Goal: Task Accomplishment & Management: Manage account settings

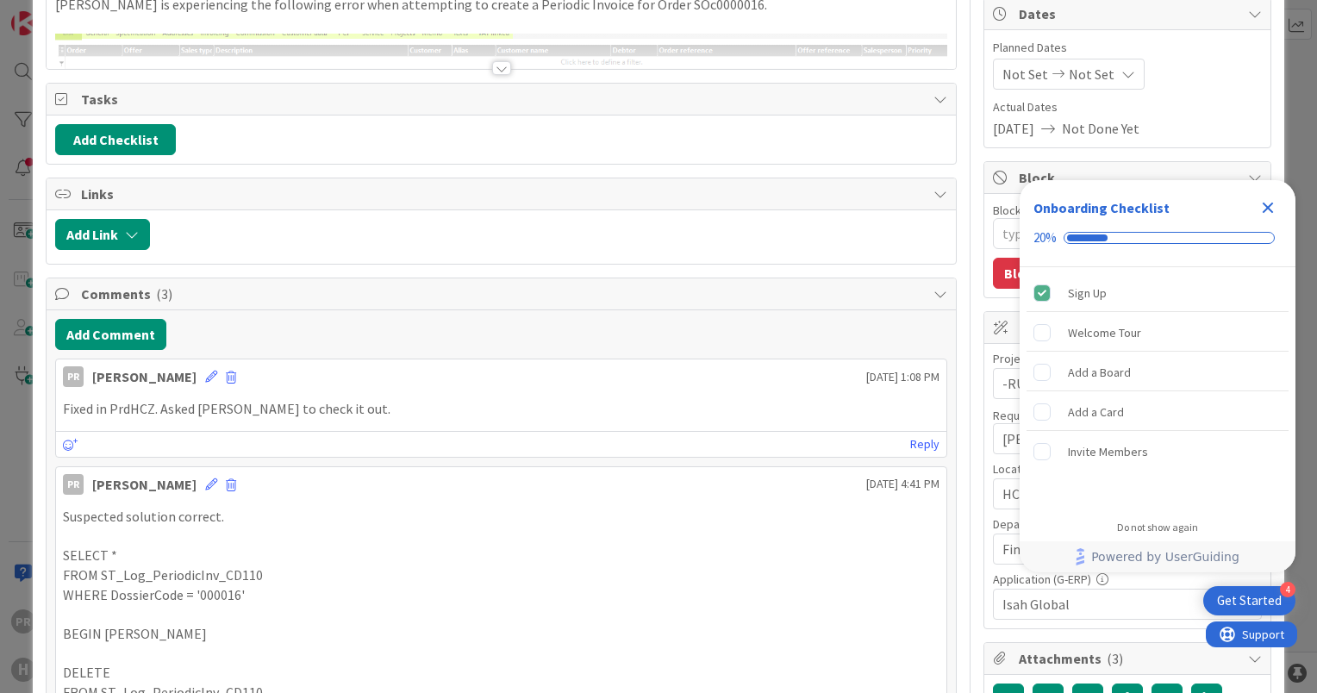
type textarea "x"
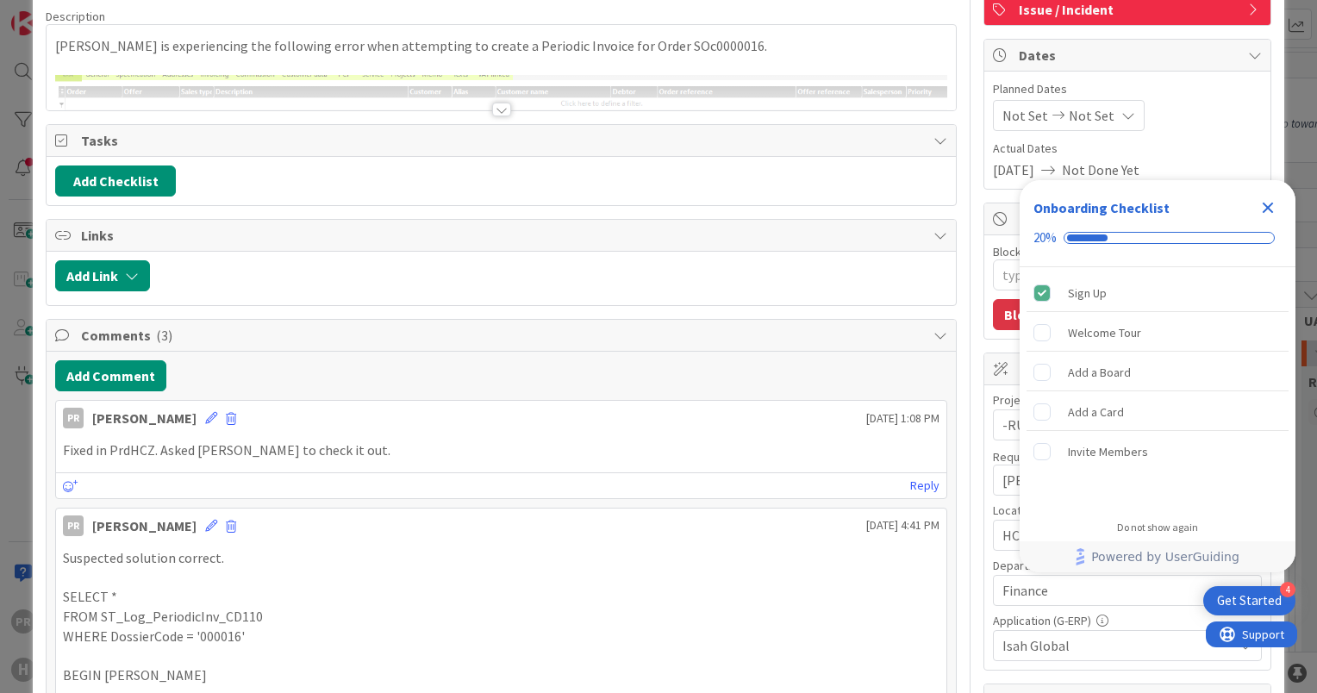
scroll to position [345, 0]
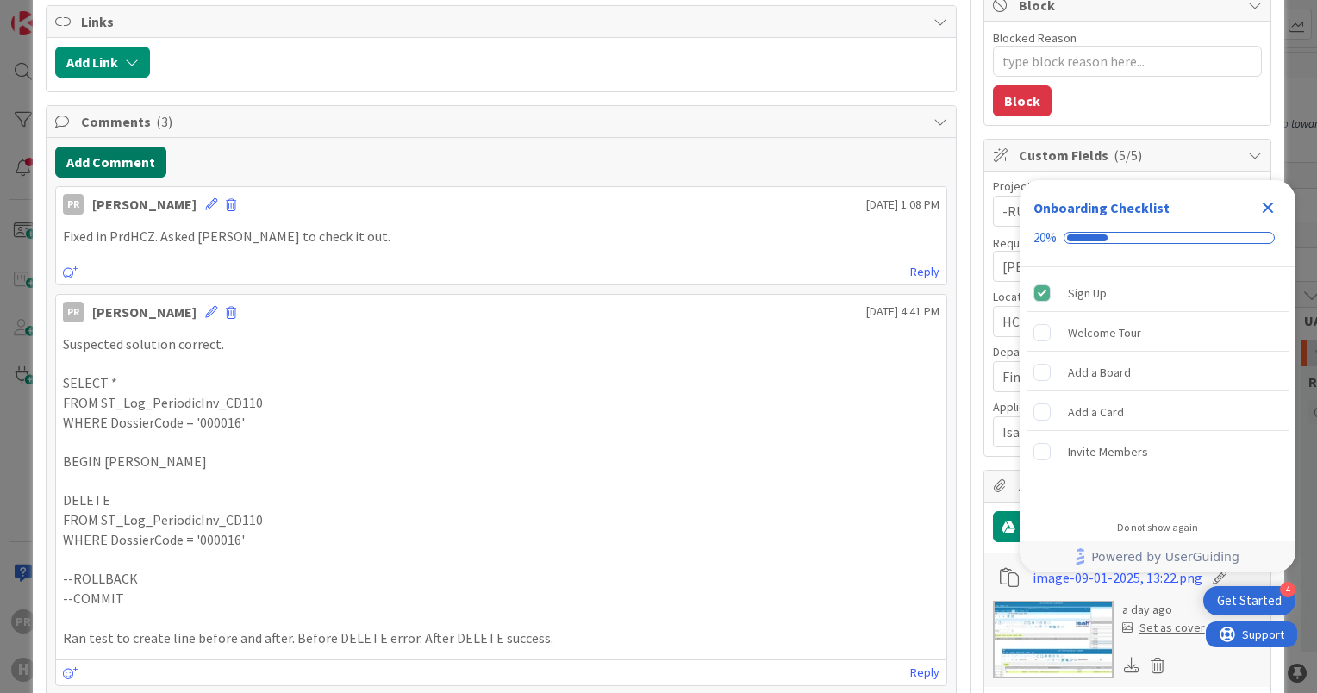
click at [128, 163] on button "Add Comment" at bounding box center [110, 162] width 111 height 31
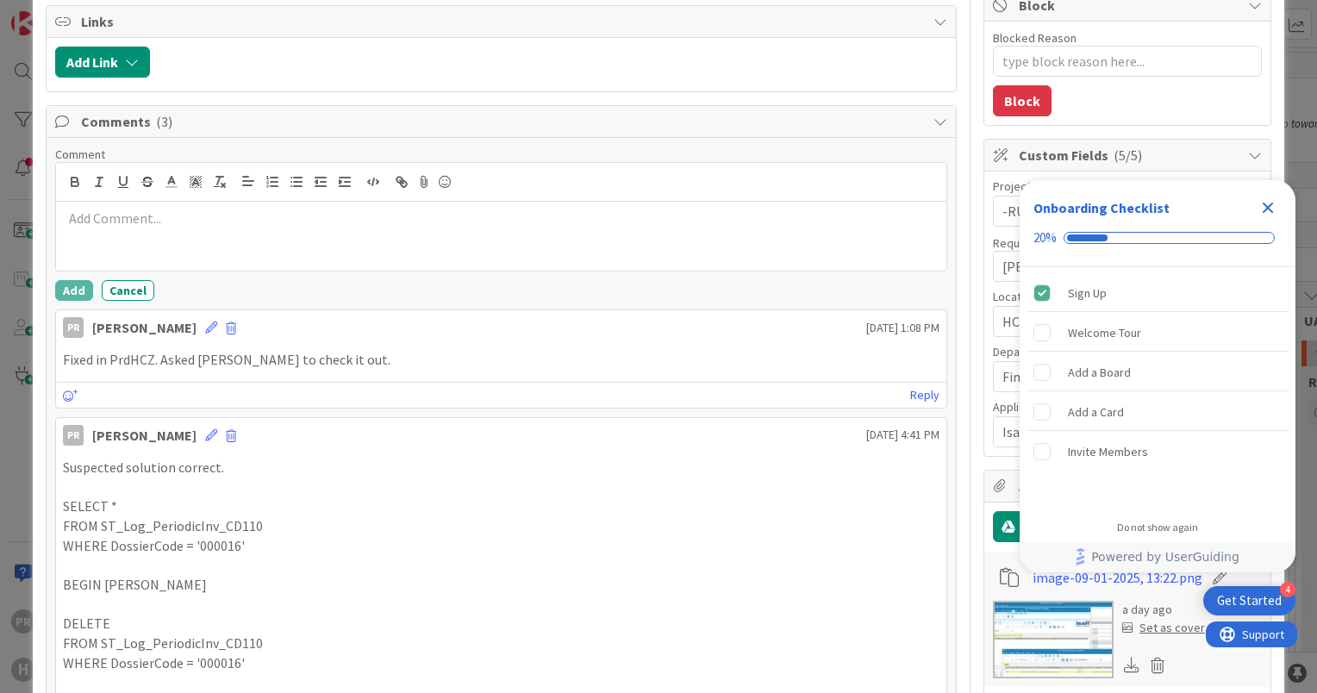
click at [188, 224] on p at bounding box center [501, 219] width 877 height 20
click at [83, 285] on button "Add" at bounding box center [74, 290] width 38 height 21
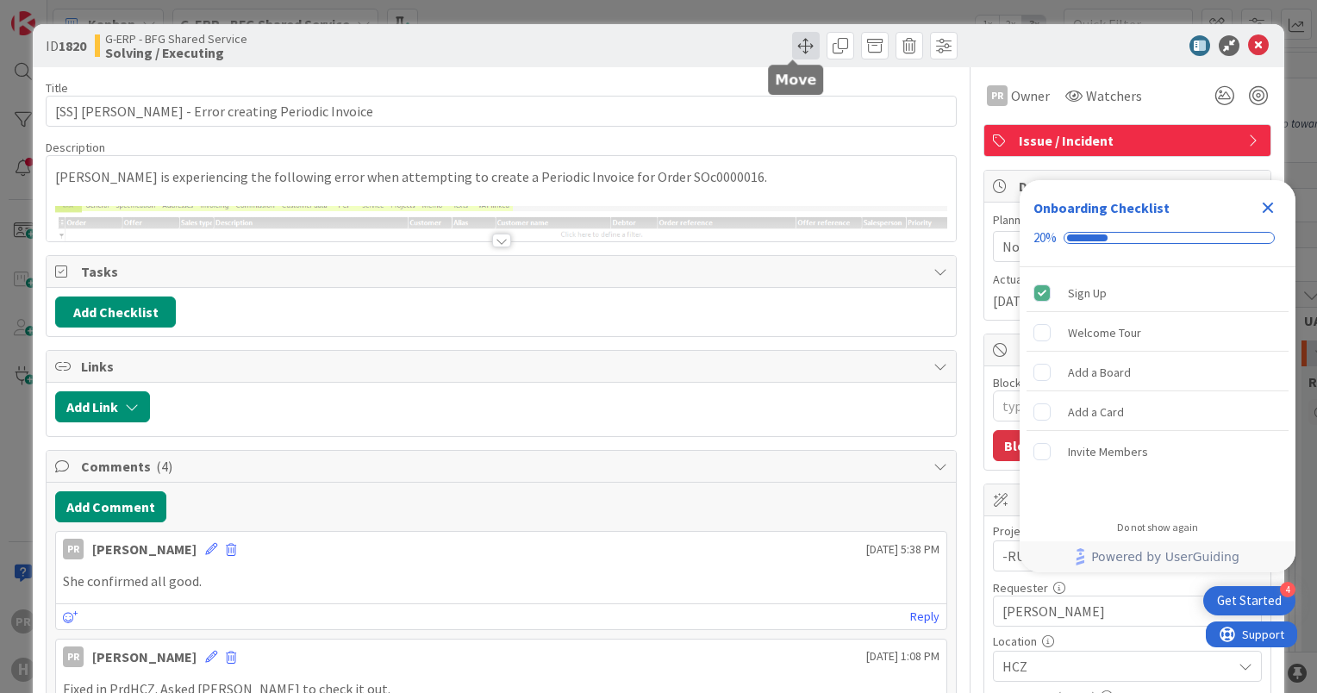
click at [793, 43] on span at bounding box center [806, 46] width 28 height 28
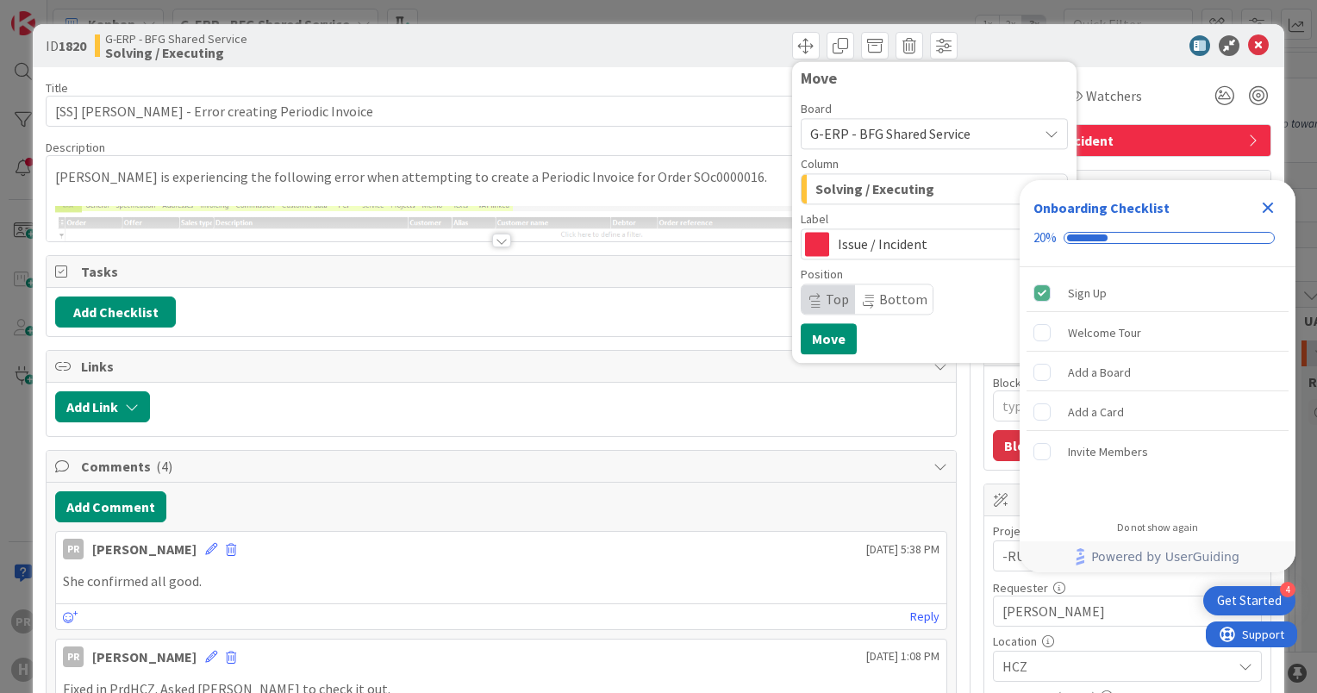
drag, startPoint x: 1267, startPoint y: 204, endPoint x: 1078, endPoint y: 212, distance: 189.8
click at [1267, 204] on icon "Close Checklist" at bounding box center [1268, 207] width 21 height 21
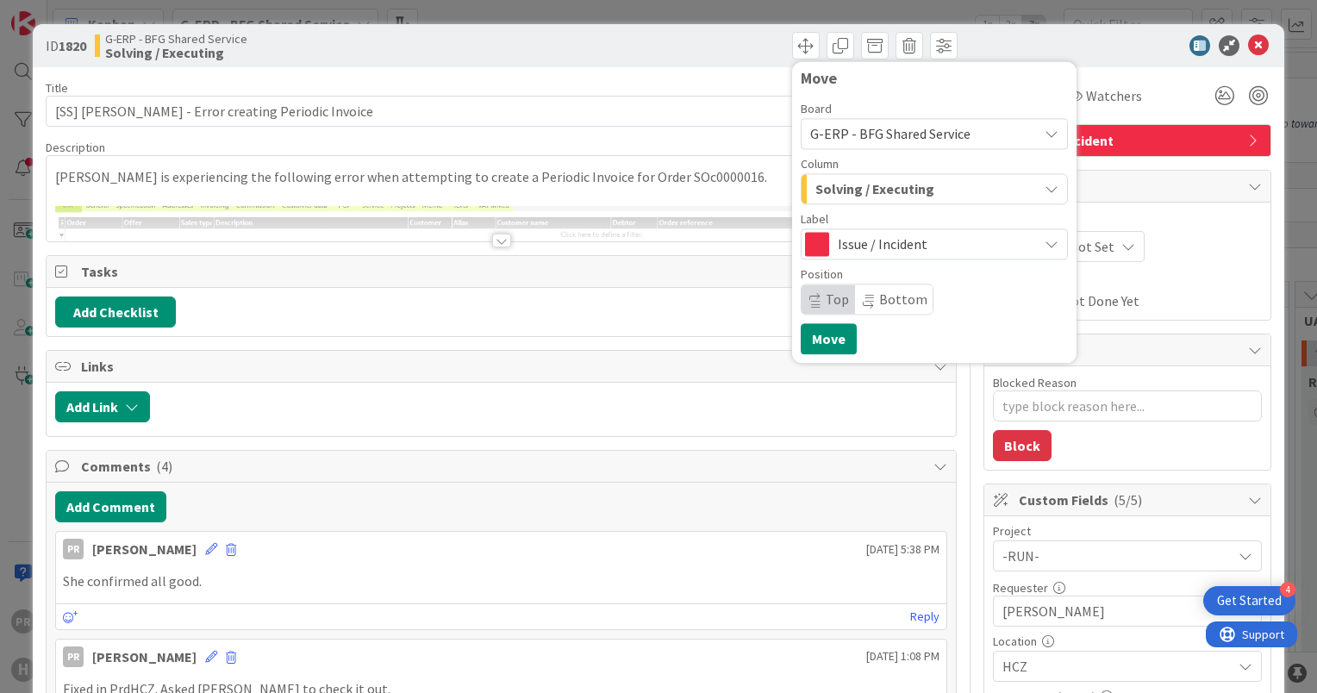
click at [914, 246] on span "Issue / Incident" at bounding box center [933, 244] width 191 height 24
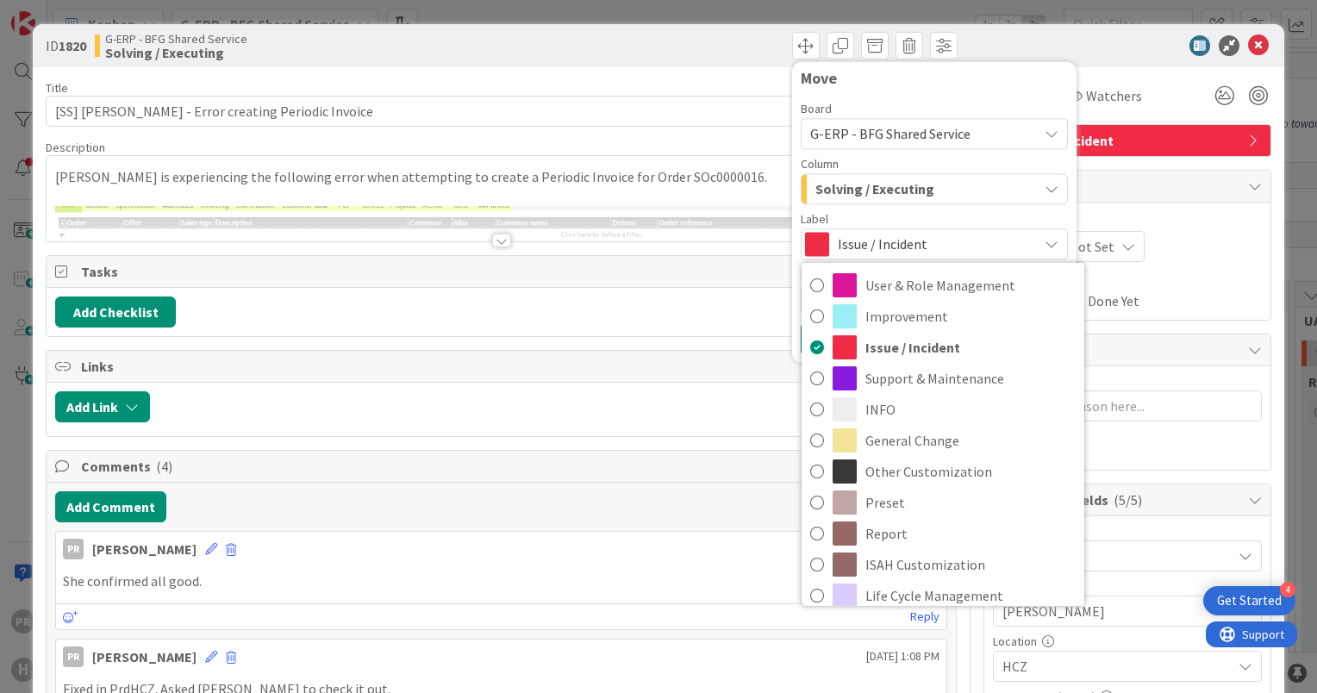
click at [914, 246] on span "Issue / Incident" at bounding box center [933, 244] width 191 height 24
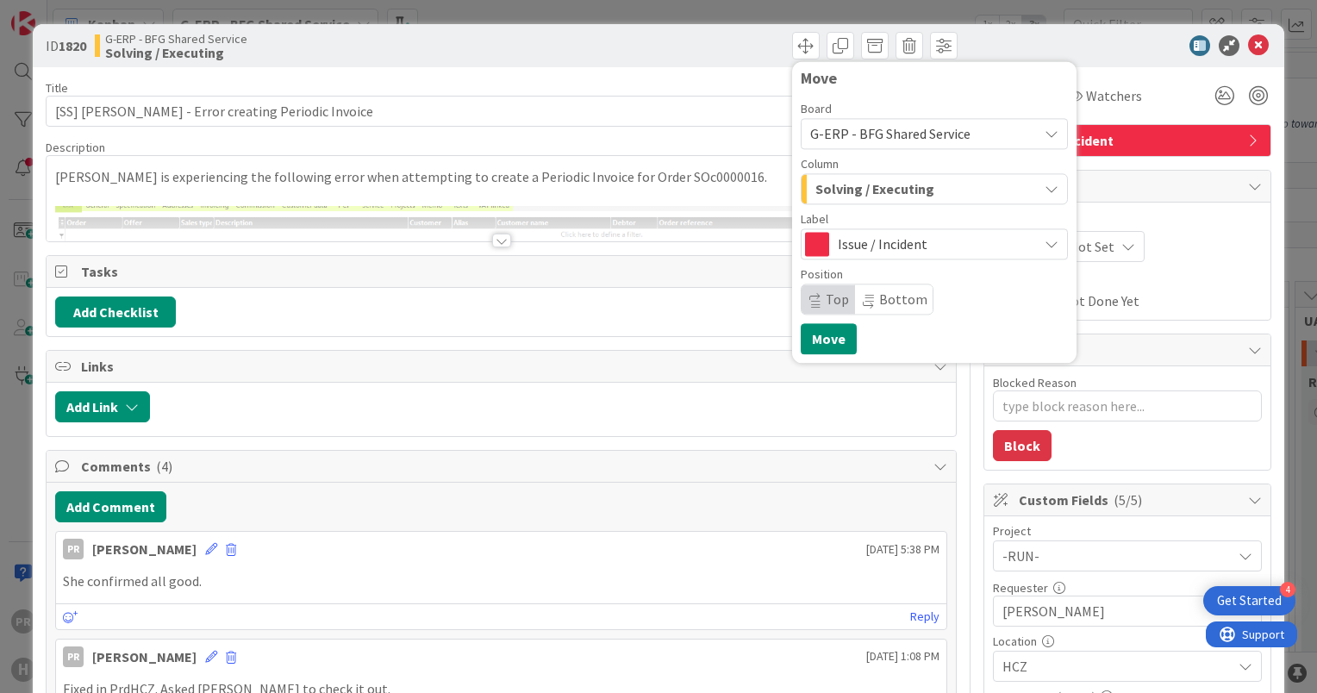
click at [904, 184] on span "Solving / Executing" at bounding box center [875, 189] width 119 height 22
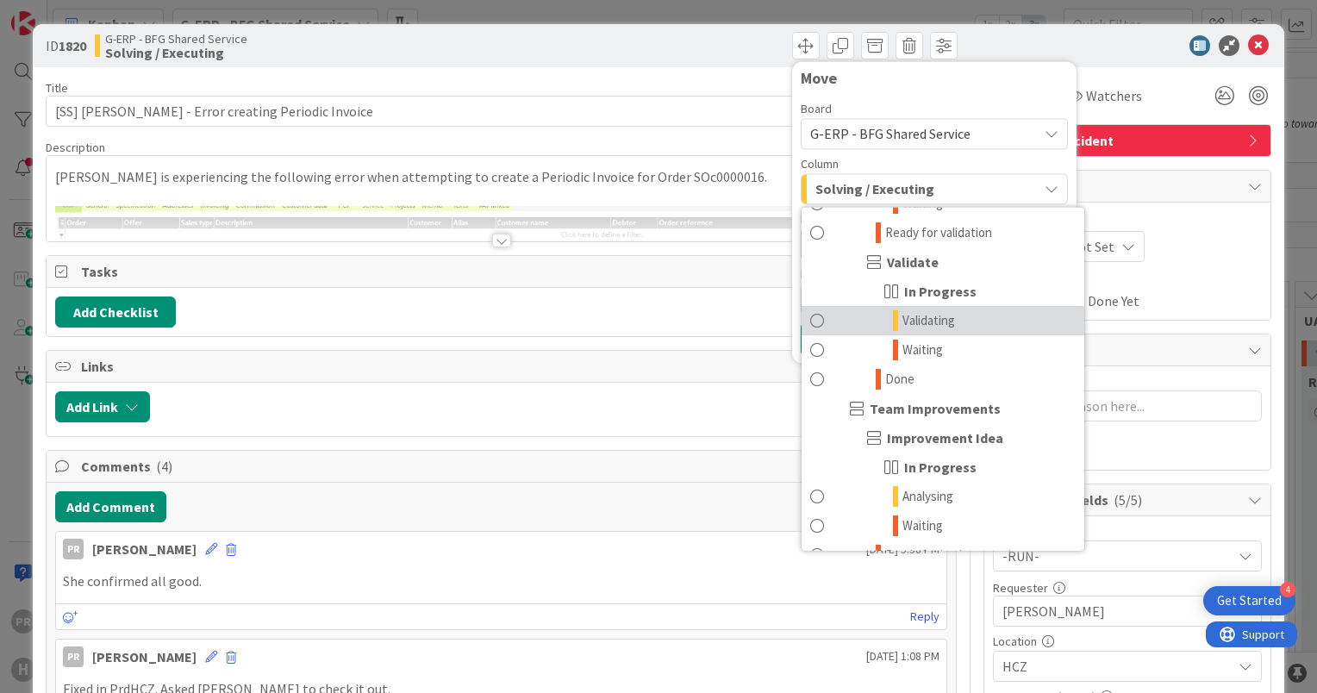
scroll to position [1552, 0]
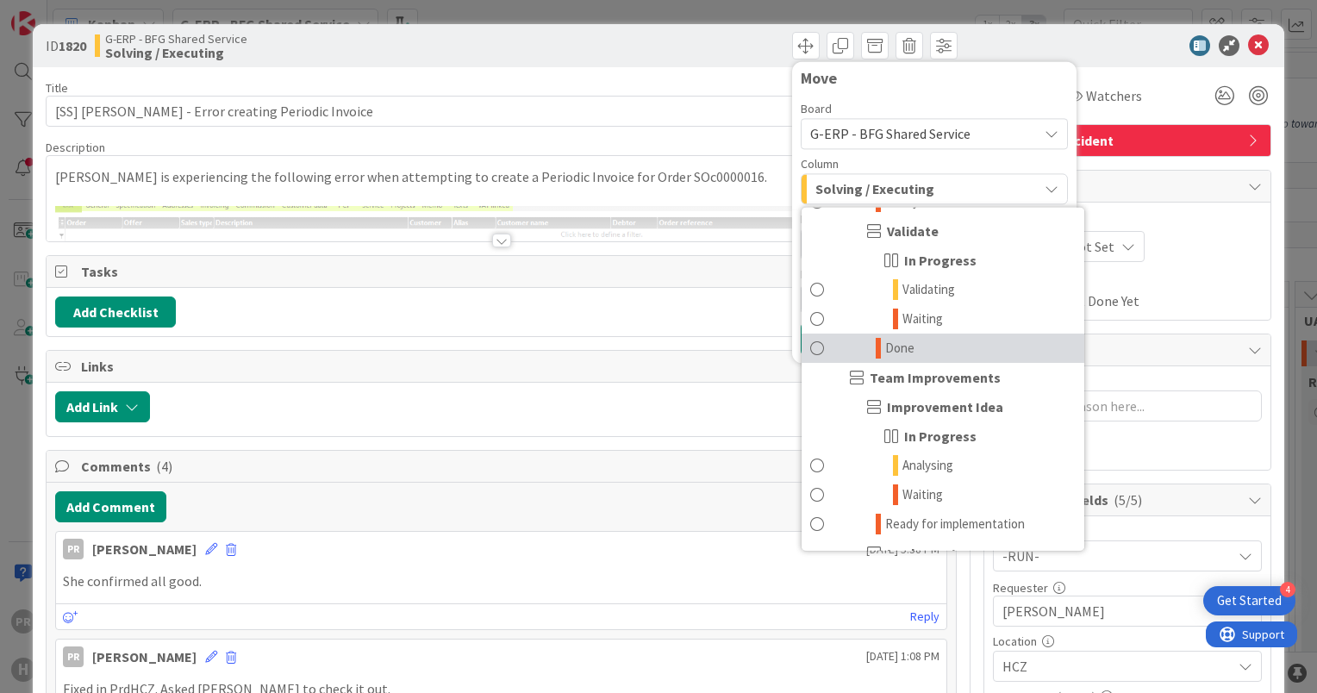
click at [927, 349] on link "Done" at bounding box center [943, 348] width 283 height 29
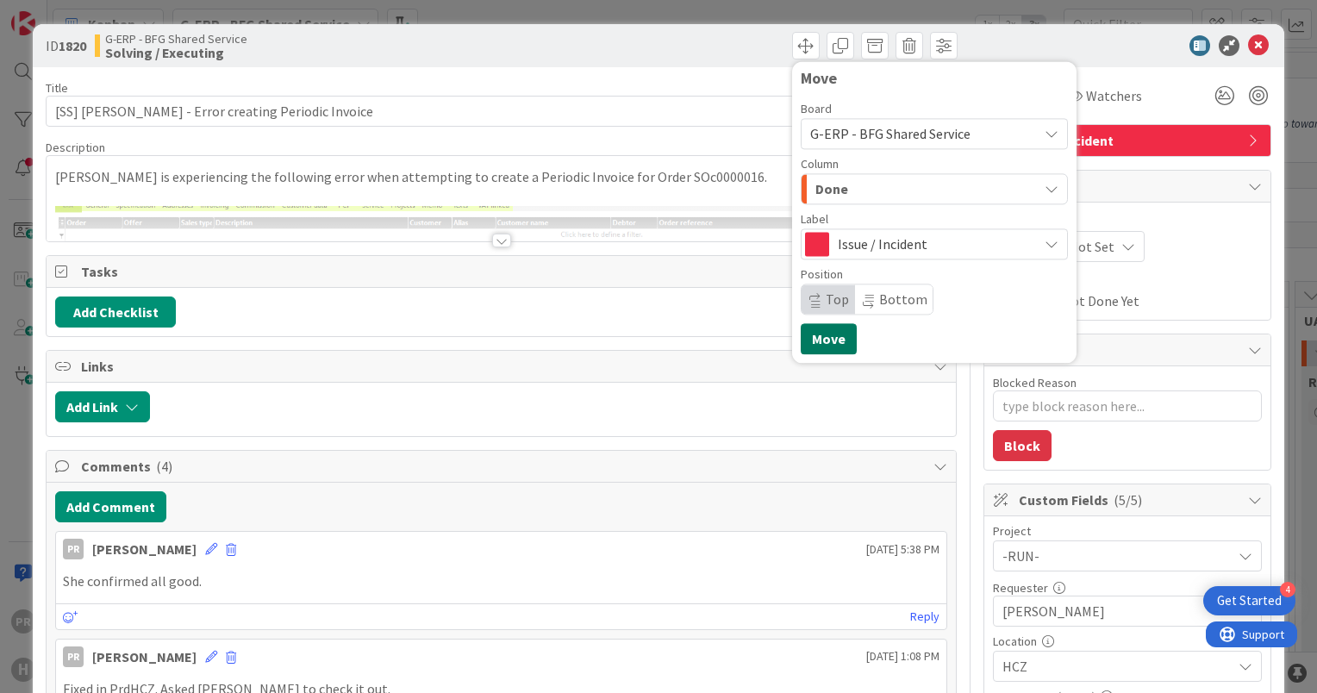
click at [825, 341] on button "Move" at bounding box center [829, 338] width 56 height 31
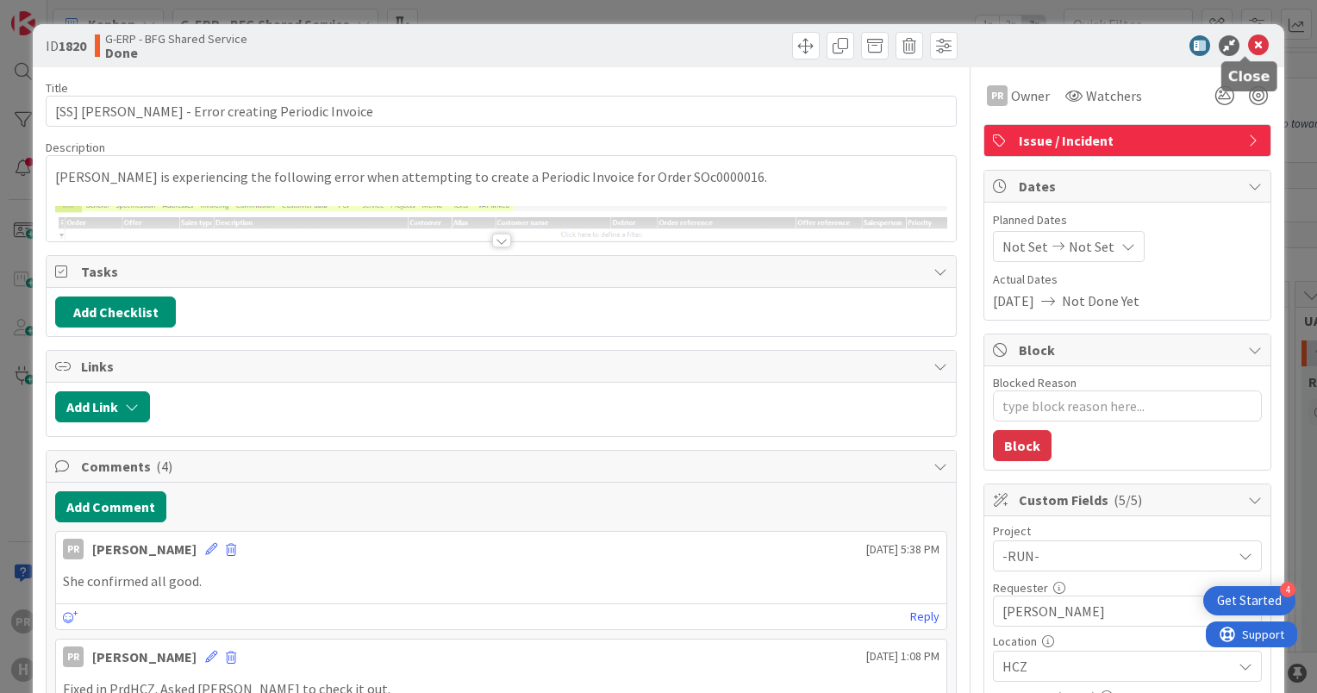
click at [1248, 41] on icon at bounding box center [1258, 45] width 21 height 21
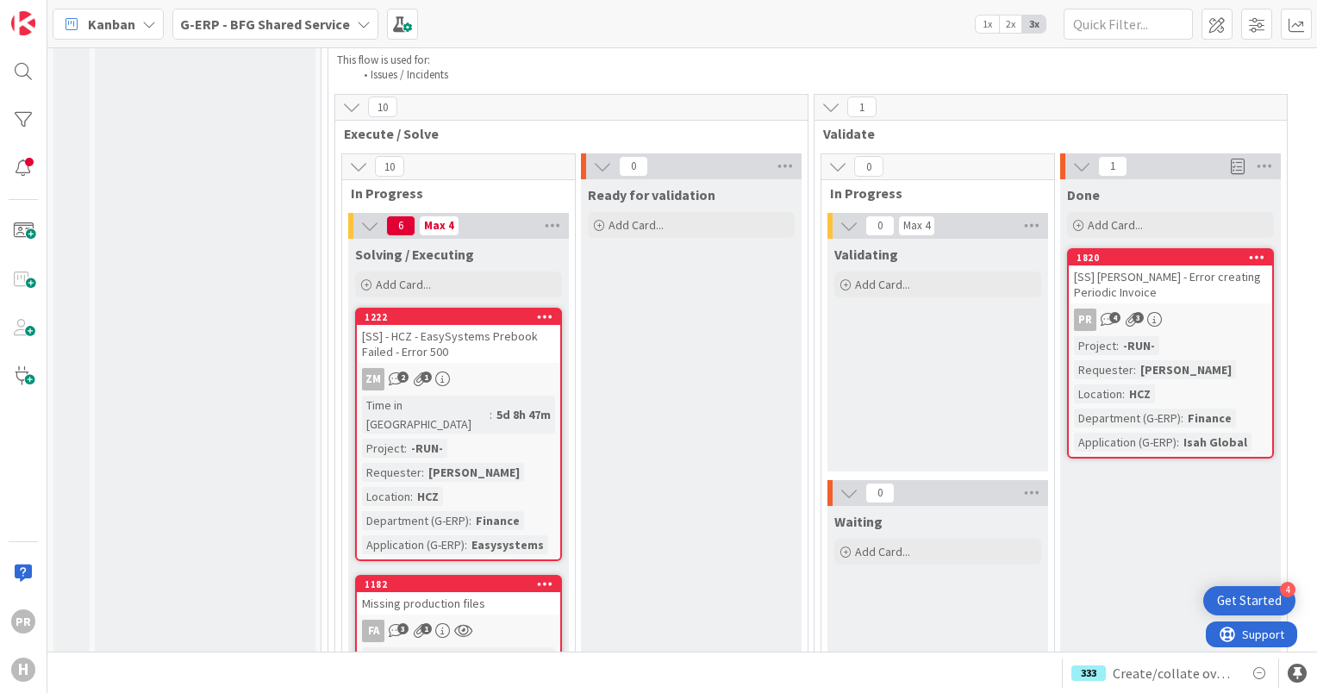
scroll to position [6208, 0]
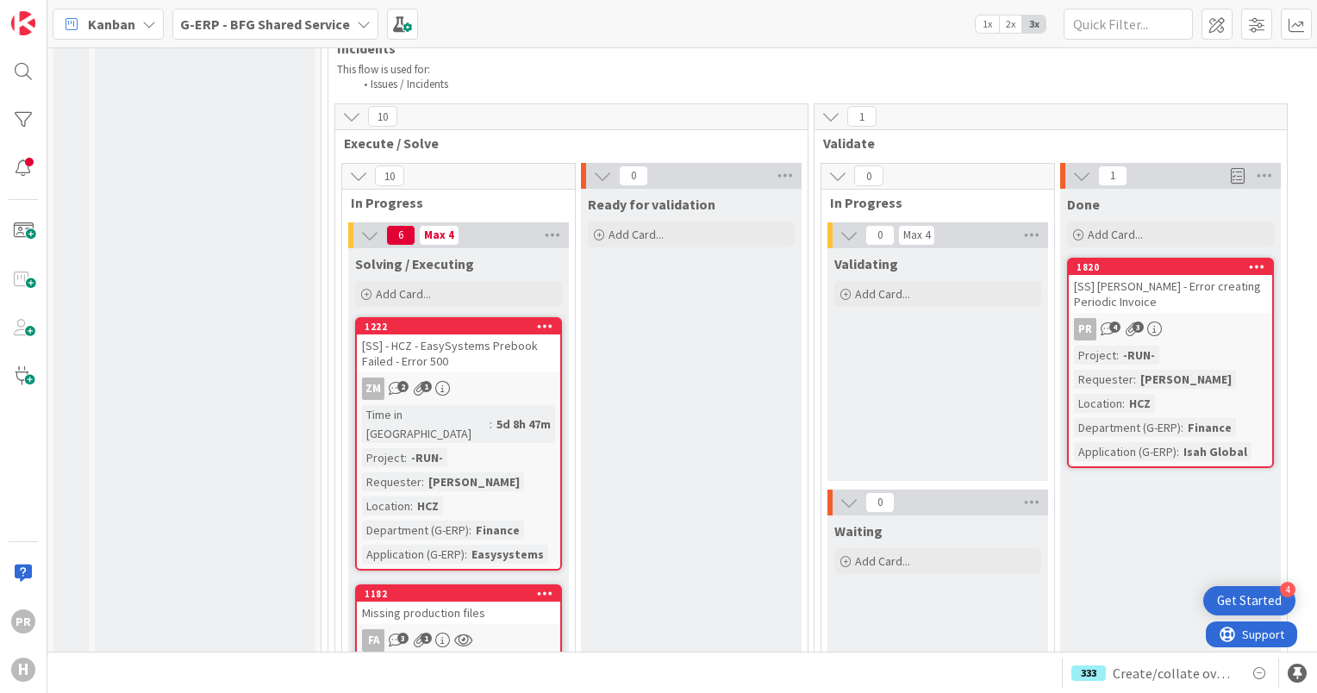
click at [491, 602] on div "Missing production files" at bounding box center [458, 613] width 203 height 22
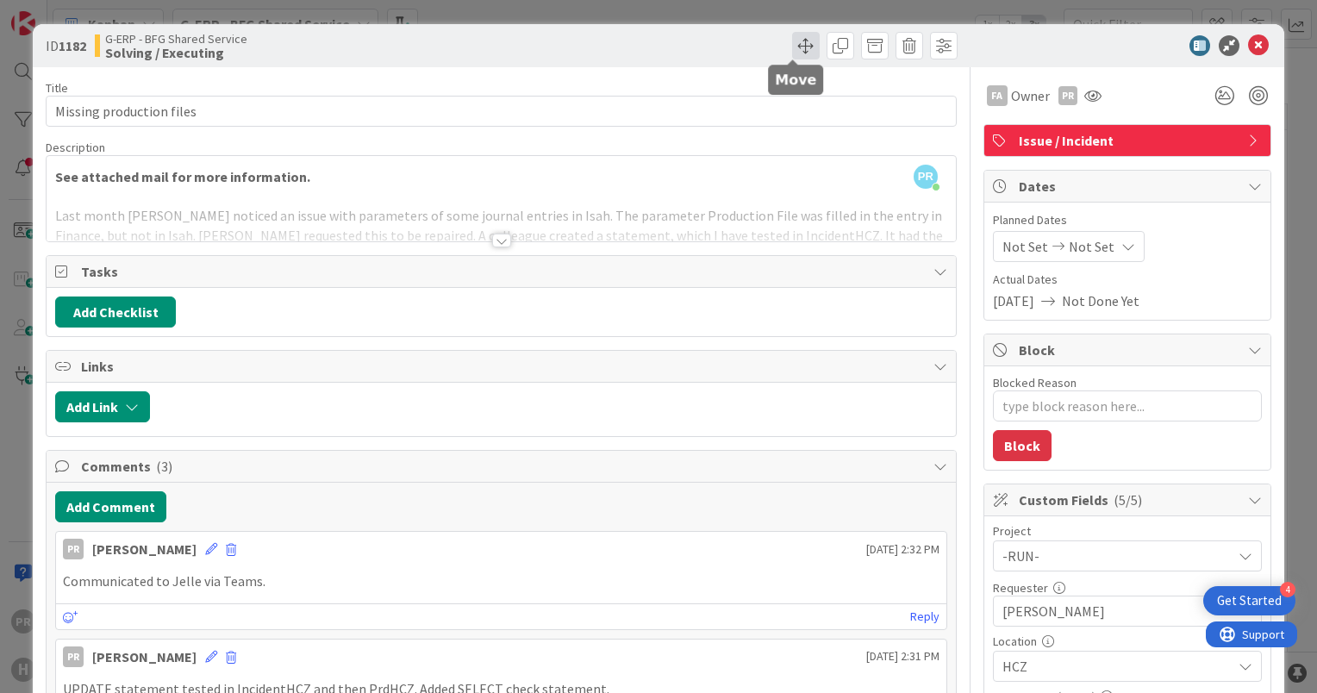
click at [794, 52] on span at bounding box center [806, 46] width 28 height 28
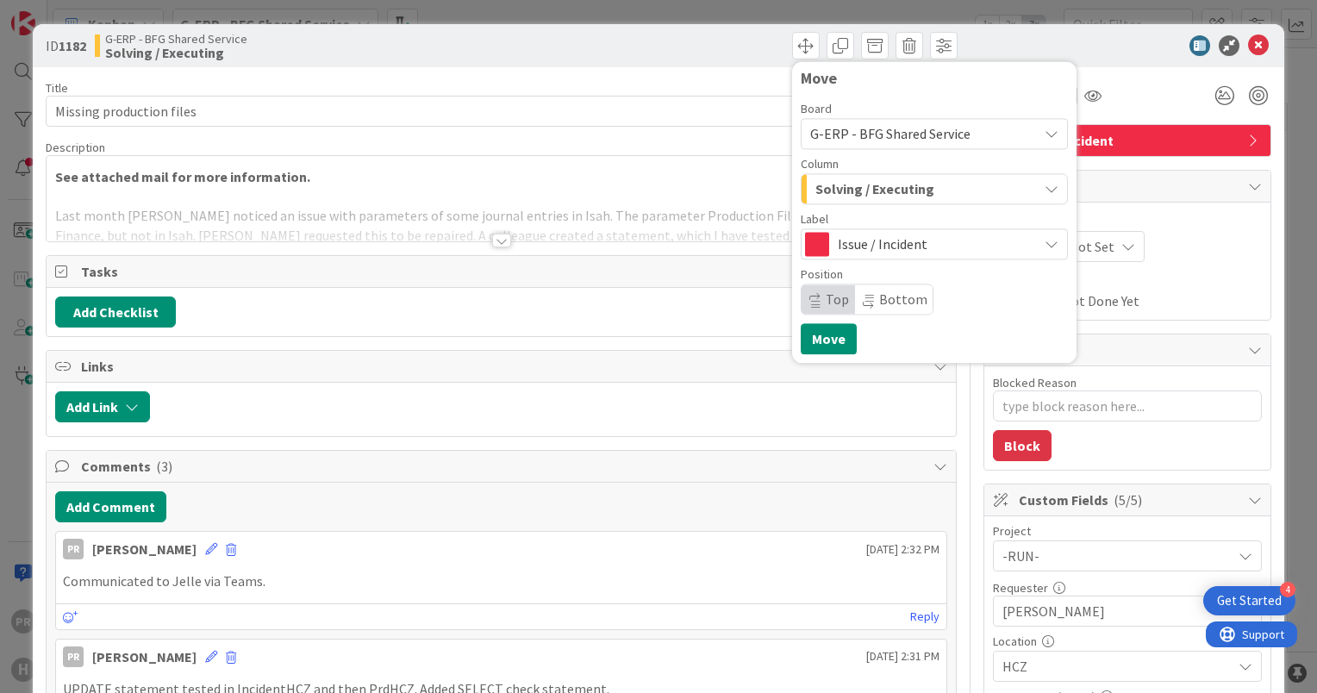
click at [860, 196] on span "Solving / Executing" at bounding box center [875, 189] width 119 height 22
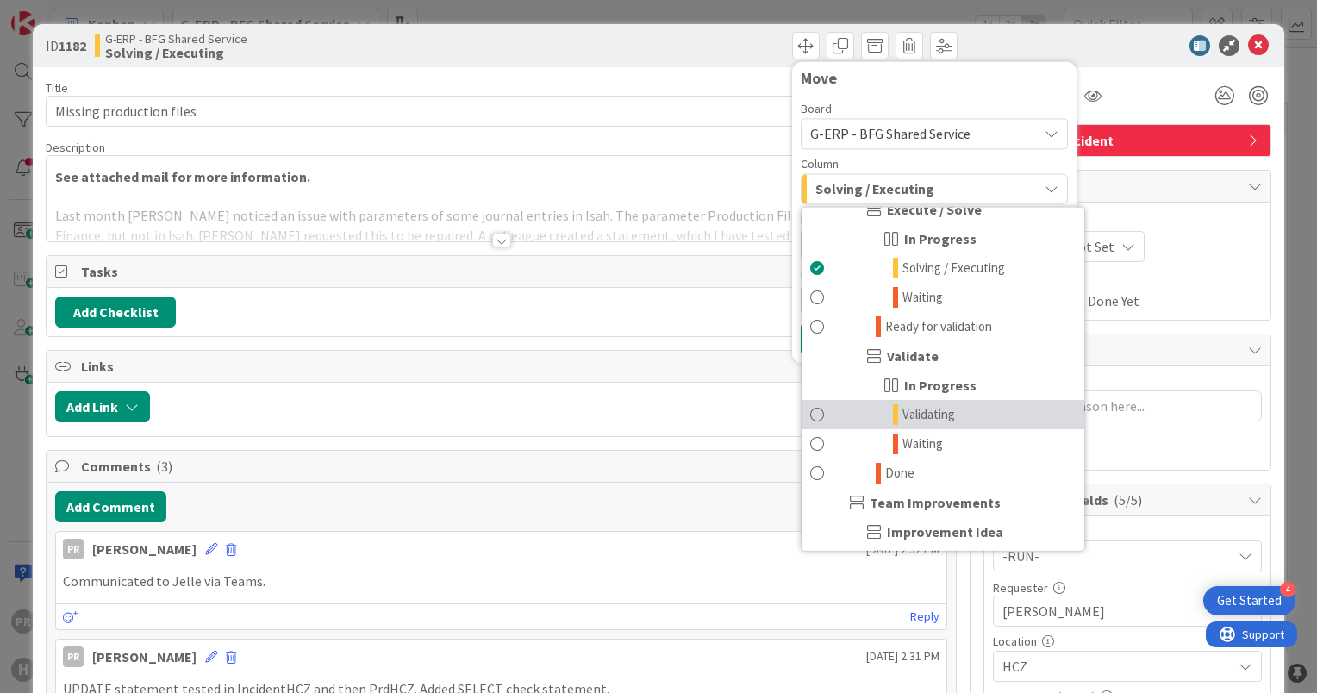
scroll to position [1466, 0]
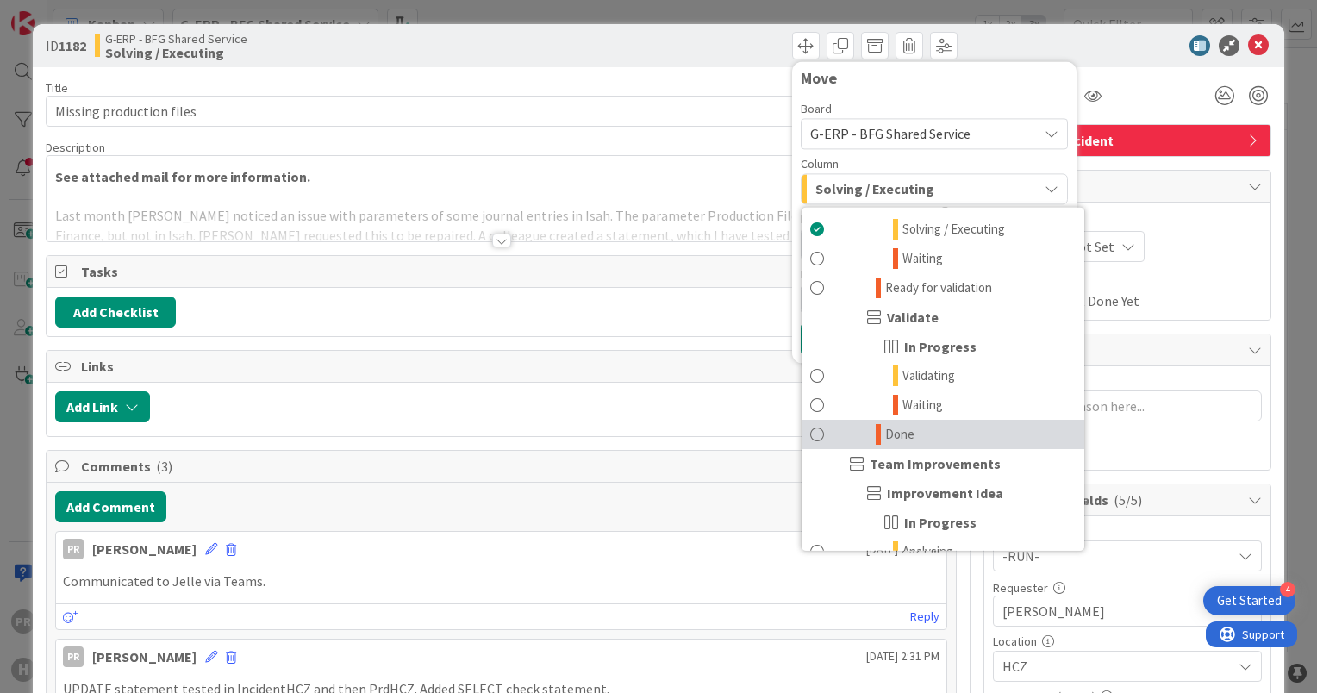
click at [896, 428] on span "Done" at bounding box center [899, 434] width 29 height 21
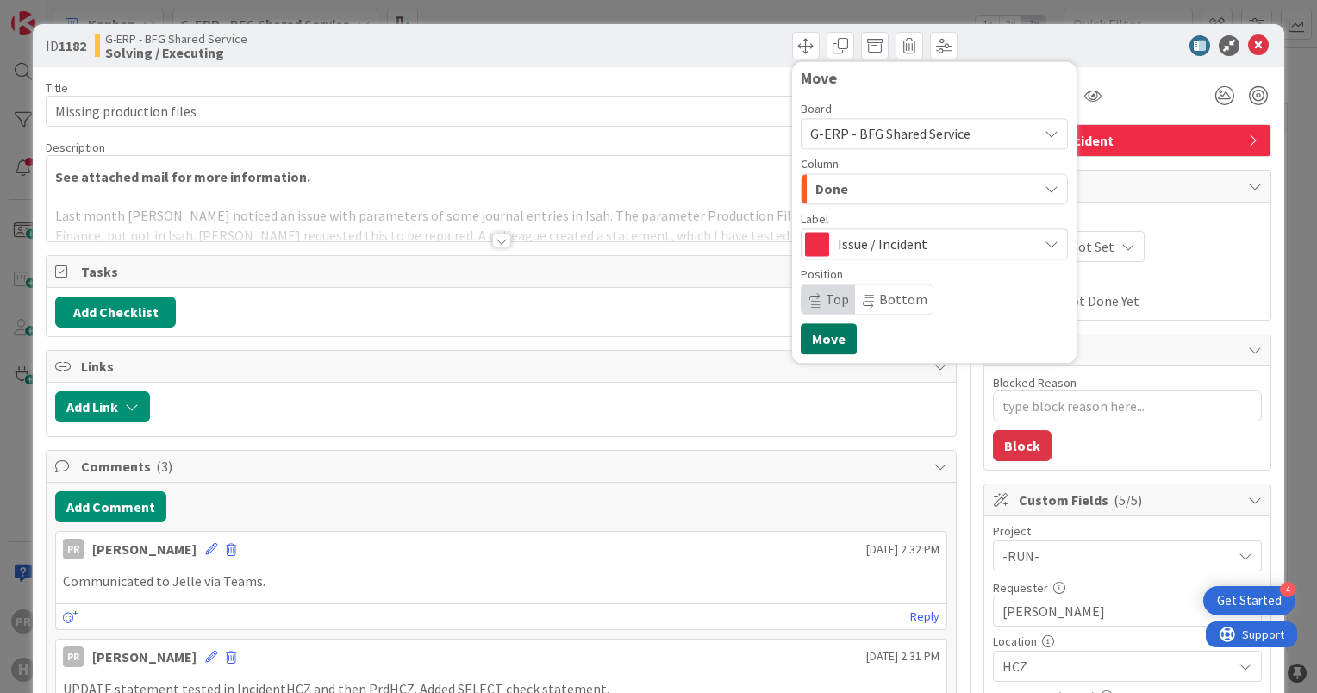
click at [817, 335] on button "Move" at bounding box center [829, 338] width 56 height 31
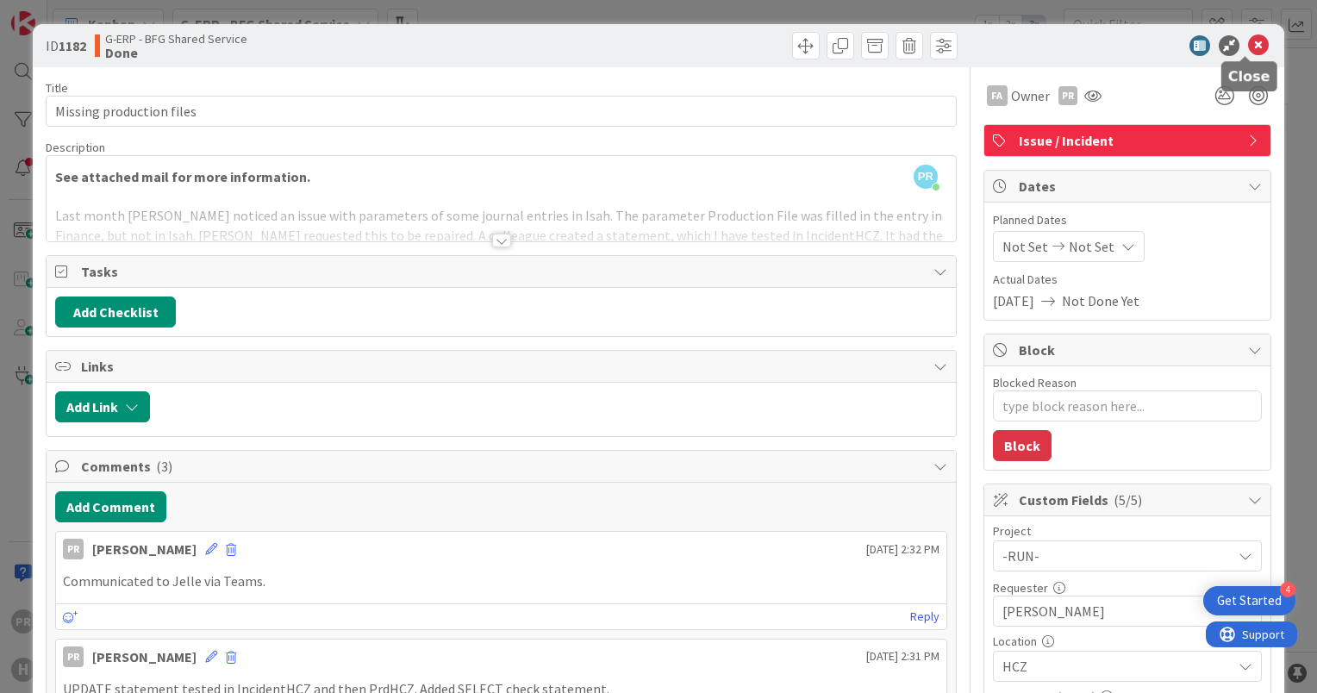
click at [1248, 39] on icon at bounding box center [1258, 45] width 21 height 21
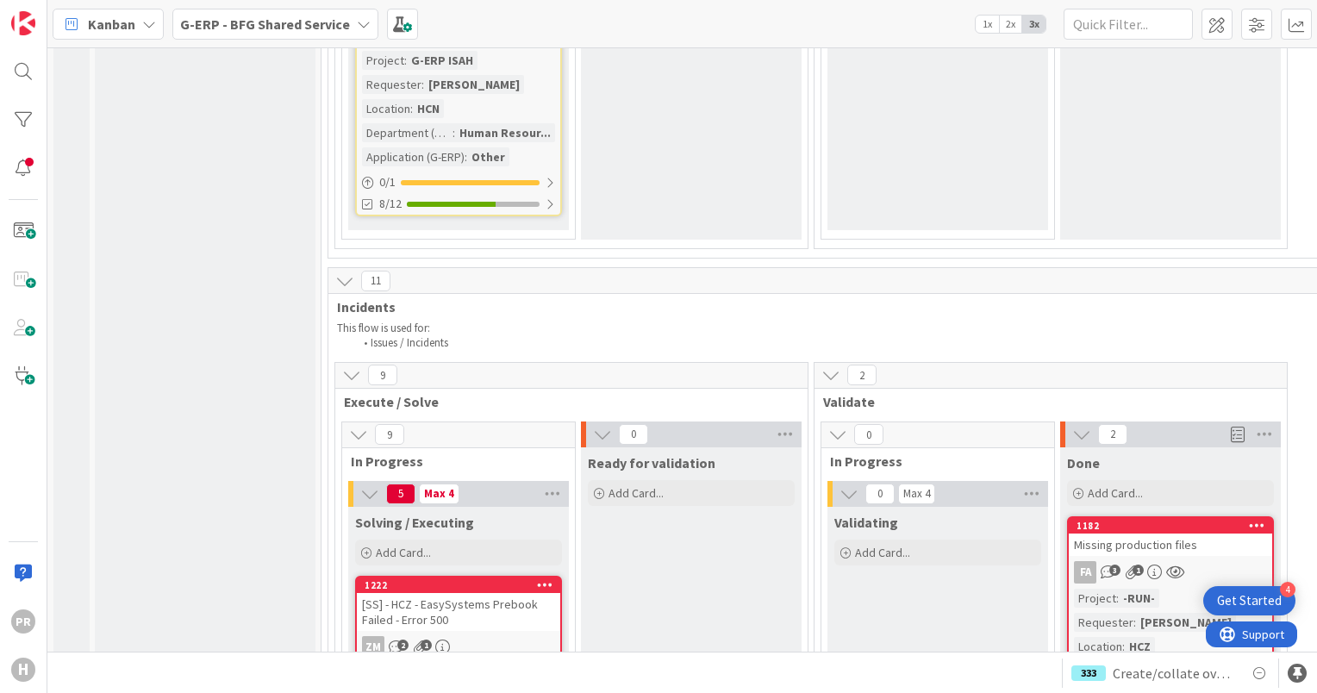
click at [504, 593] on div "[SS] - HCZ - EasySystems Prebook Failed - Error 500" at bounding box center [458, 612] width 203 height 38
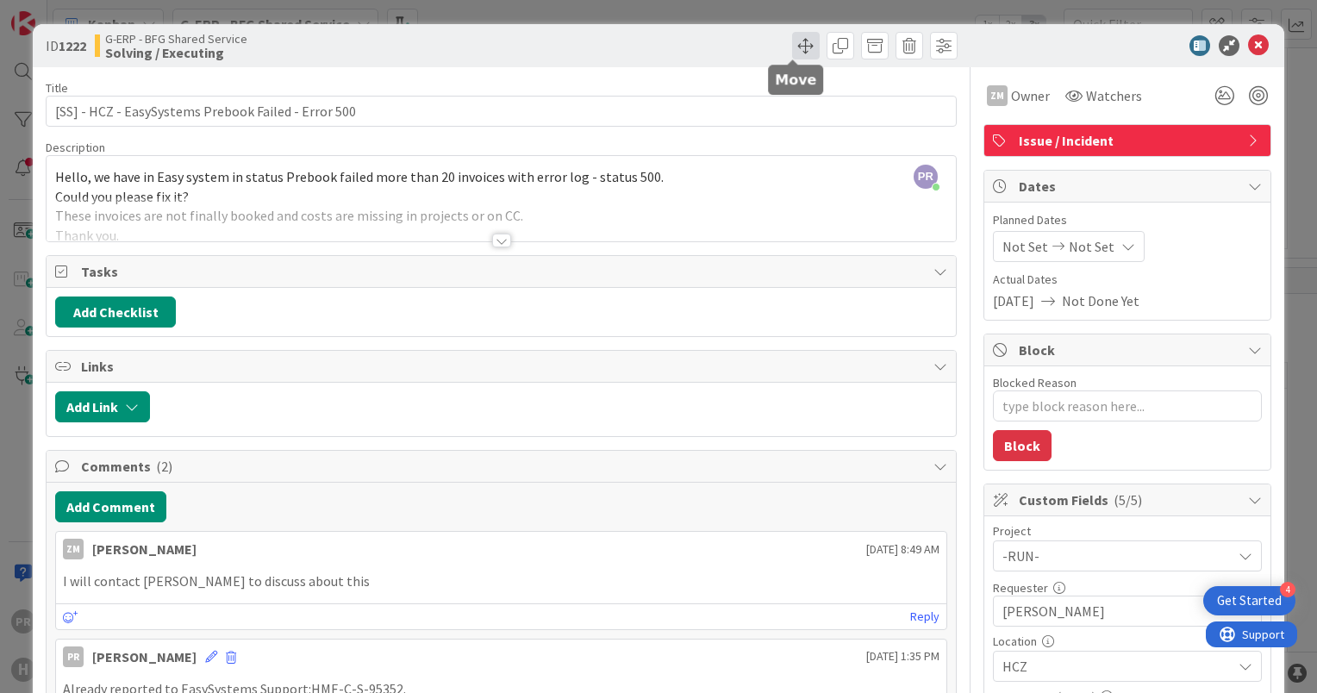
click at [792, 44] on span at bounding box center [806, 46] width 28 height 28
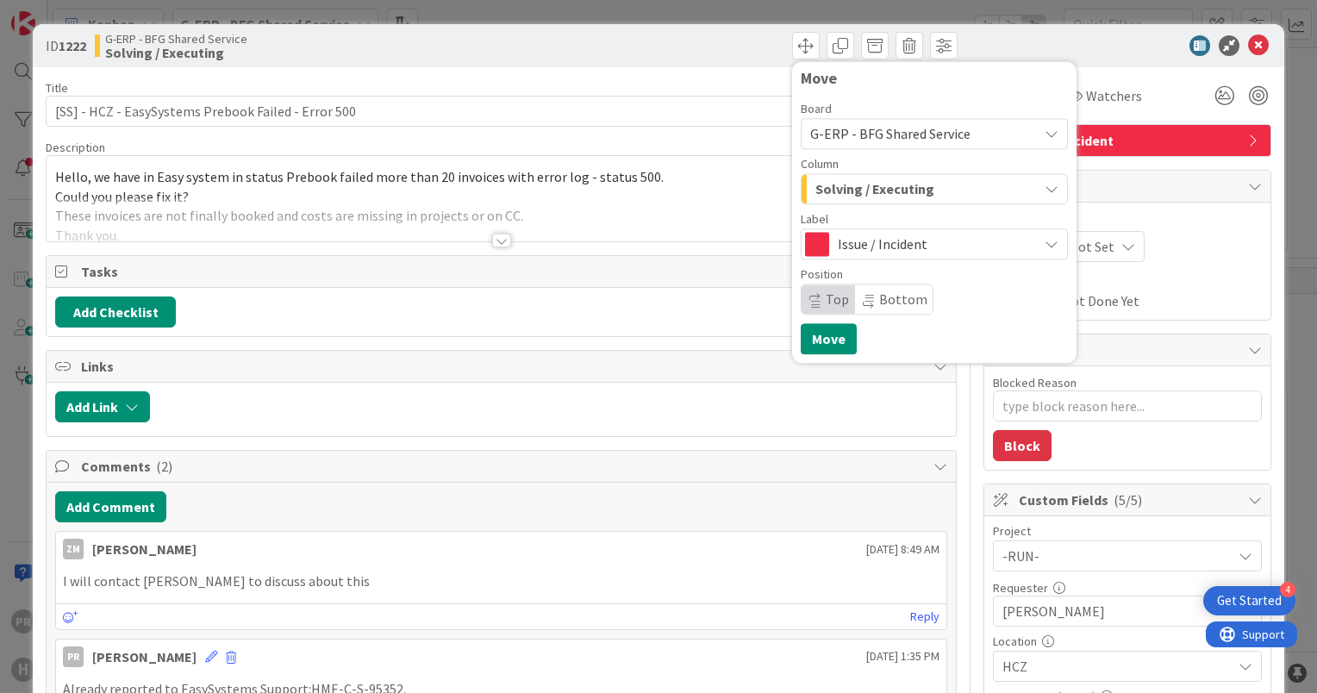
click at [867, 180] on span "Solving / Executing" at bounding box center [875, 189] width 119 height 22
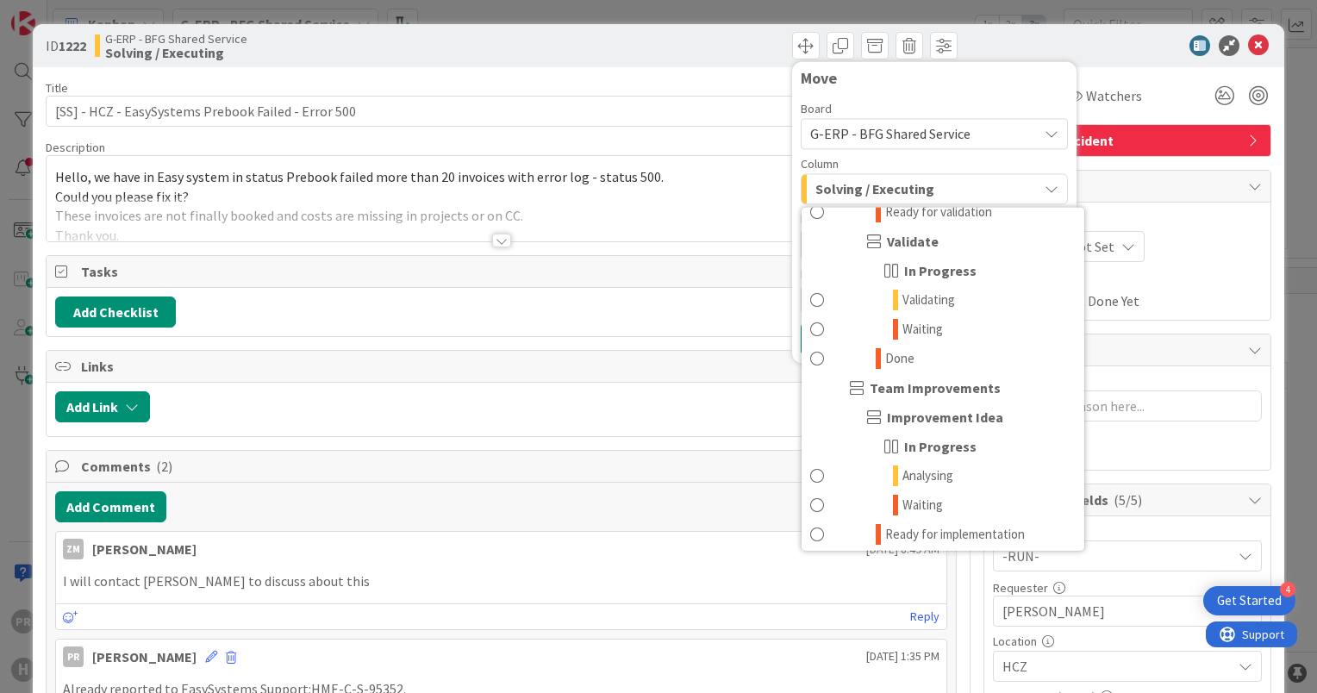
scroll to position [1552, 0]
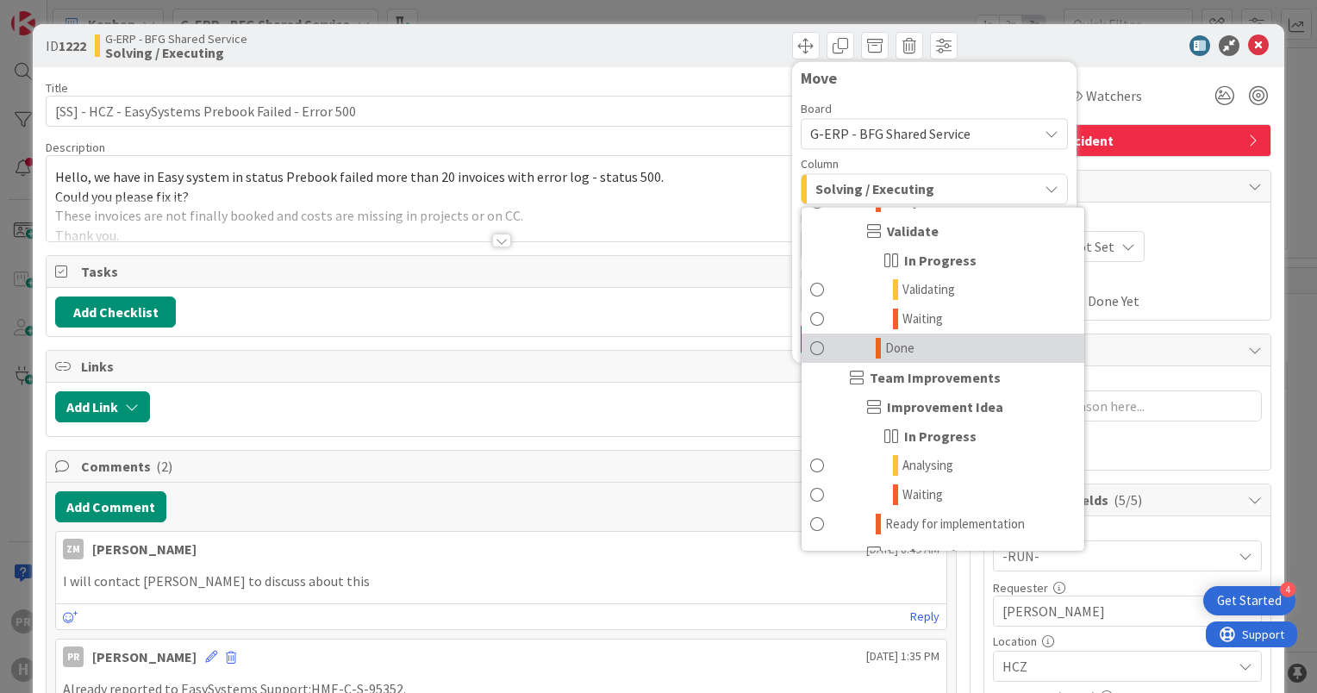
click at [885, 350] on span "Done" at bounding box center [899, 348] width 29 height 21
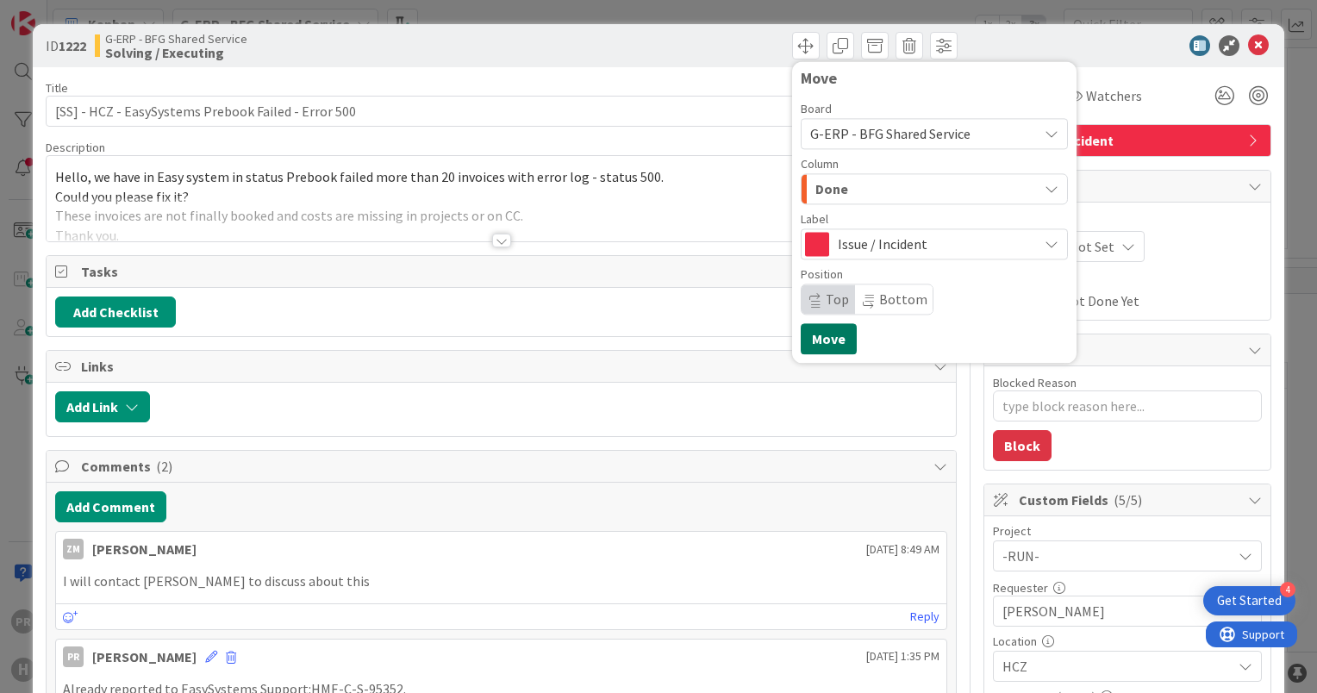
click at [825, 335] on button "Move" at bounding box center [829, 338] width 56 height 31
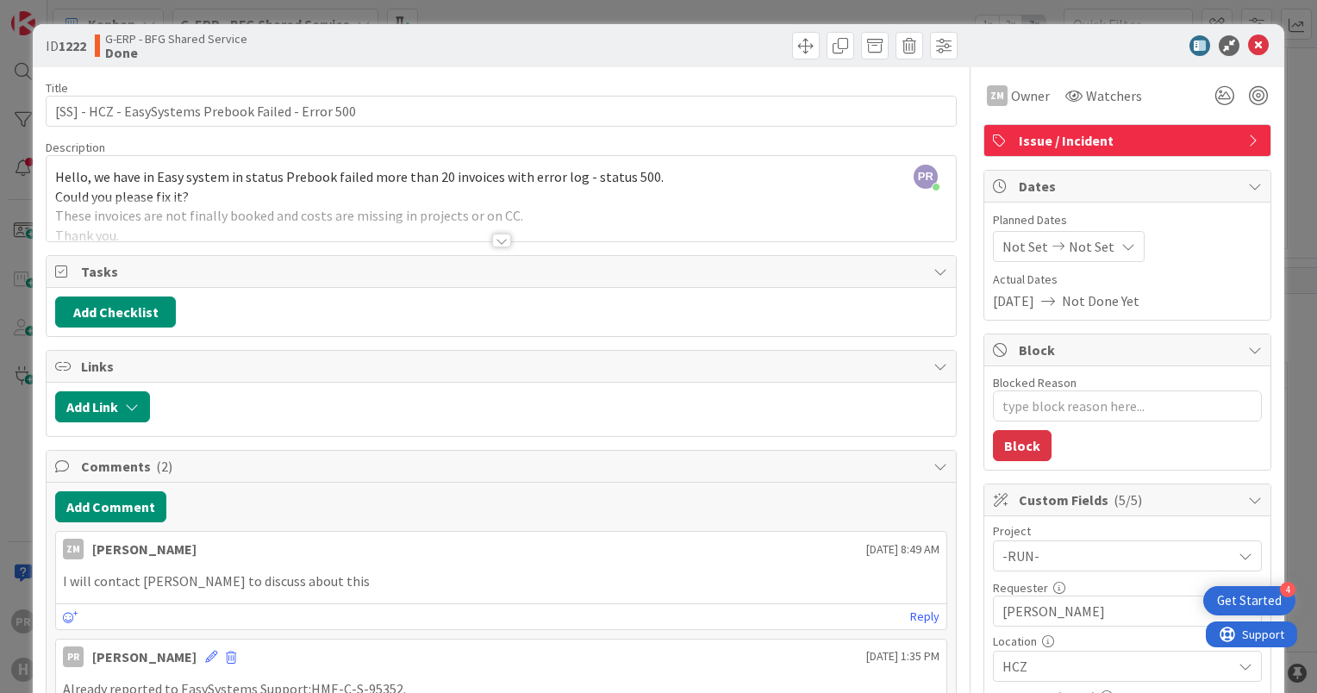
type textarea "x"
click at [1248, 38] on icon at bounding box center [1258, 45] width 21 height 21
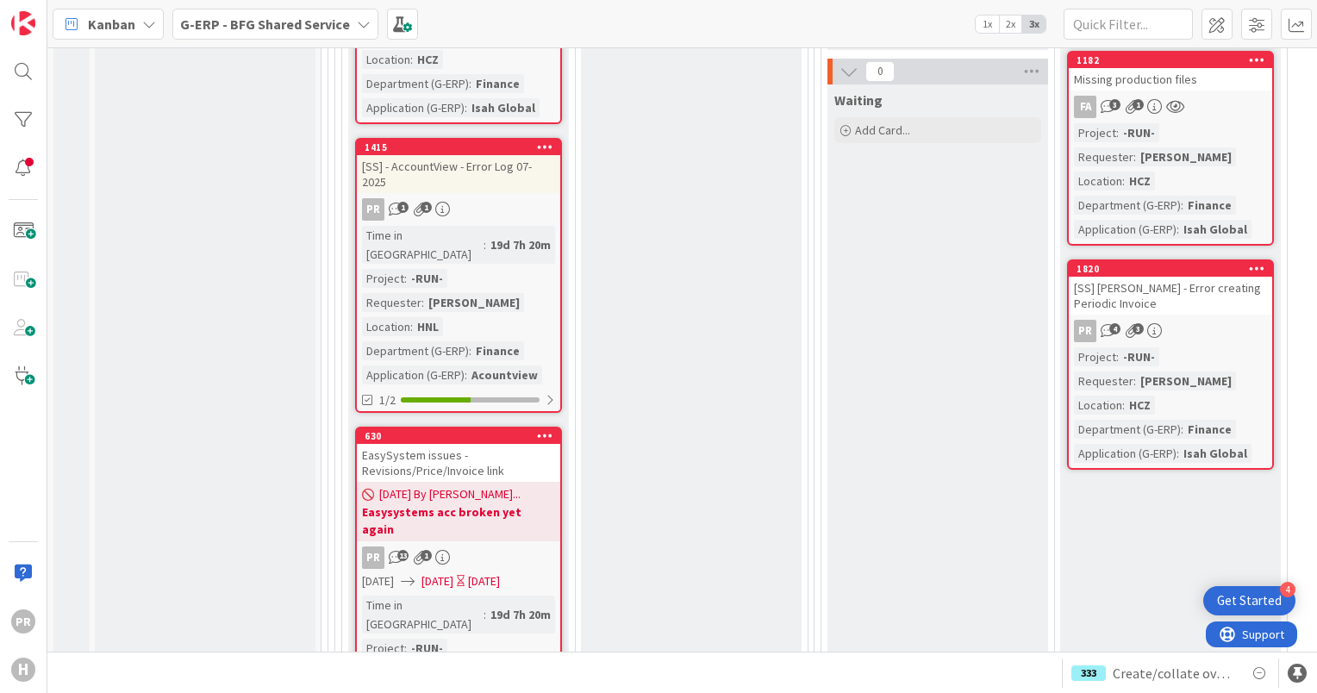
scroll to position [6553, 0]
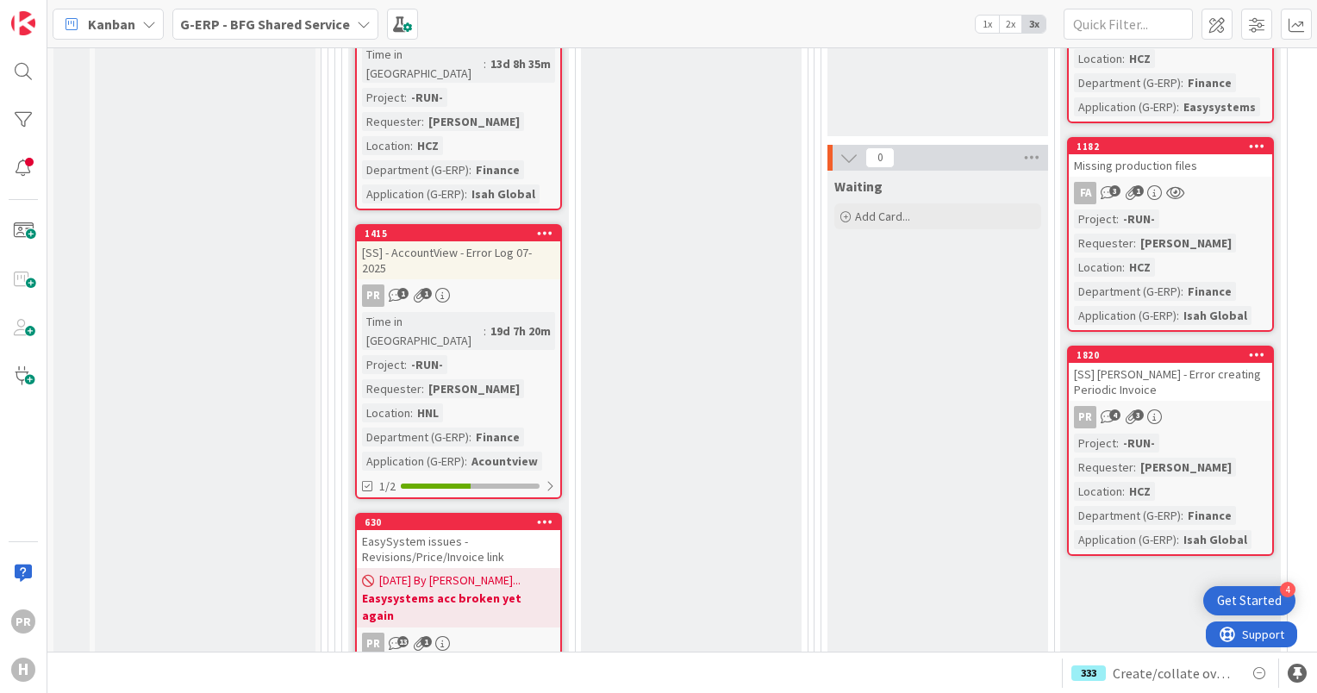
click at [469, 530] on div "EasySystem issues - Revisions/Price/Invoice link" at bounding box center [458, 549] width 203 height 38
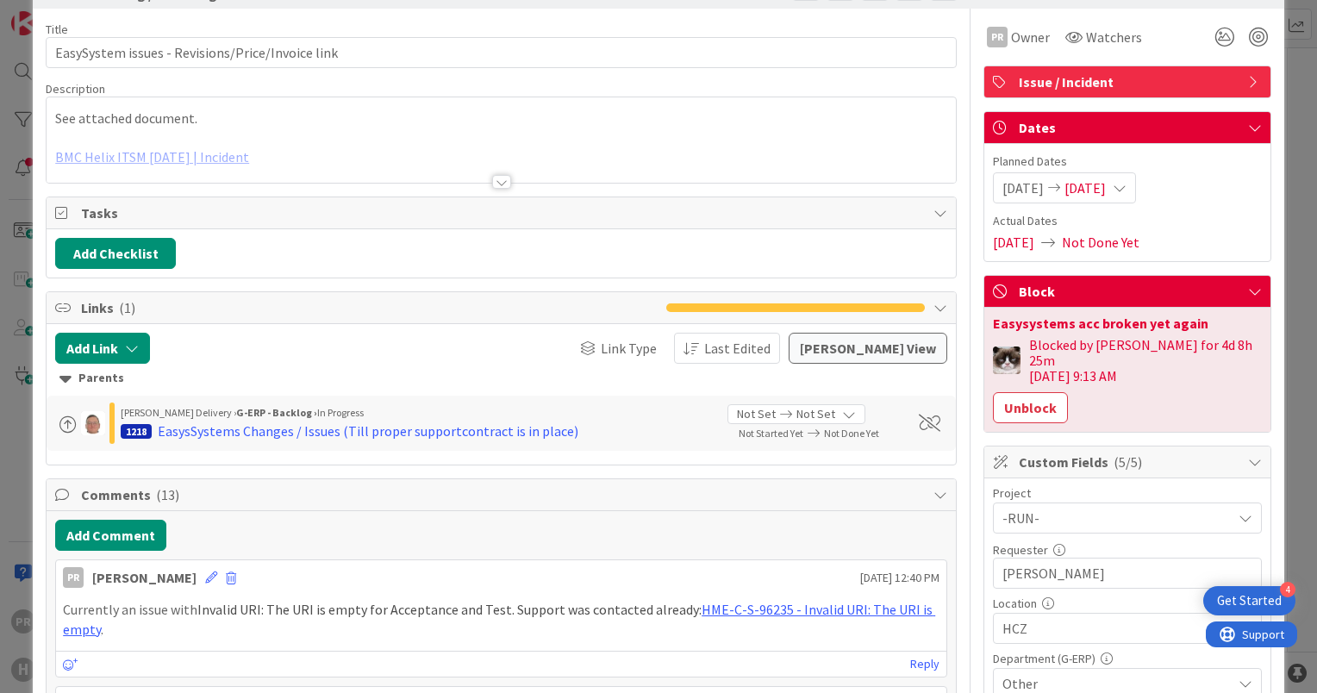
scroll to position [172, 0]
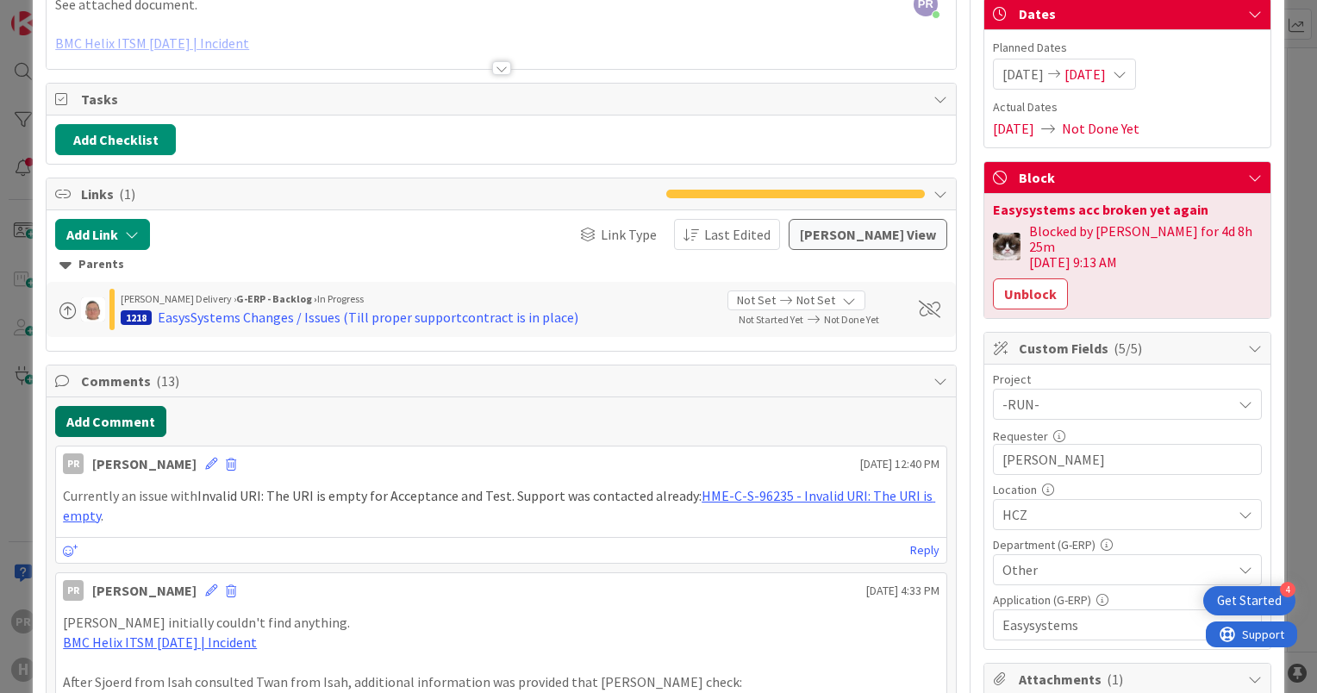
click at [135, 422] on button "Add Comment" at bounding box center [110, 421] width 111 height 31
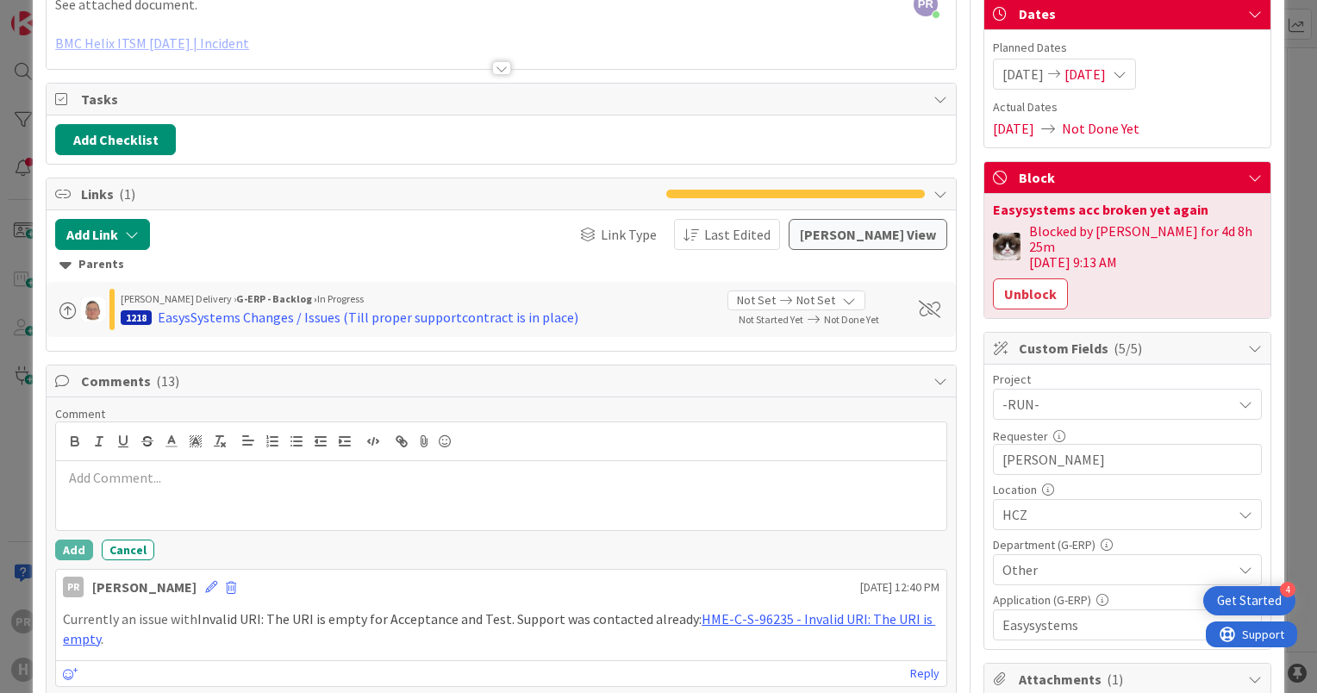
click at [339, 479] on p at bounding box center [501, 478] width 877 height 20
click at [429, 476] on p "Damn thing started working after three" at bounding box center [501, 478] width 877 height 20
drag, startPoint x: 336, startPoint y: 486, endPoint x: 256, endPoint y: 495, distance: 80.6
click at [256, 495] on div "Damn thing started working after three days." at bounding box center [501, 495] width 891 height 69
click at [400, 490] on div "Damn thing started working after several days." at bounding box center [501, 495] width 891 height 69
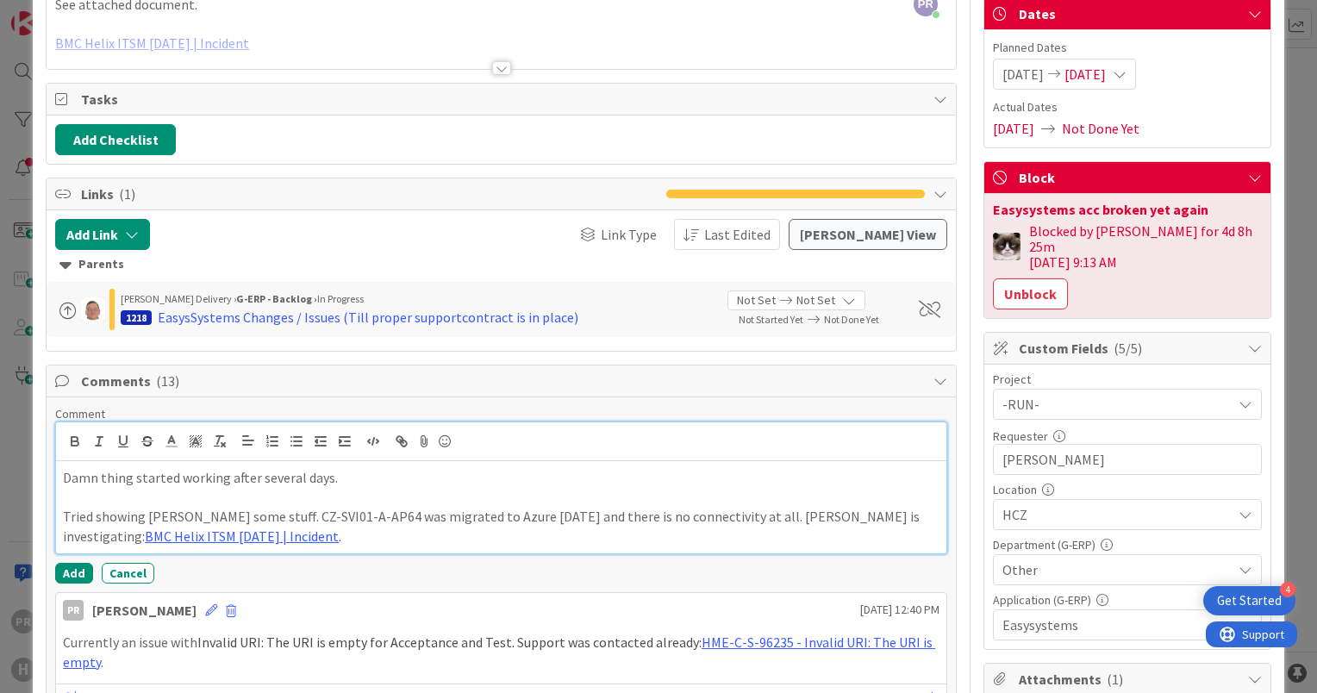
click at [272, 538] on p "Tried showing [PERSON_NAME] some stuff. CZ-SVI01-A-AP64 was migrated to Azure […" at bounding box center [501, 526] width 877 height 39
click at [78, 571] on button "Add" at bounding box center [74, 573] width 38 height 21
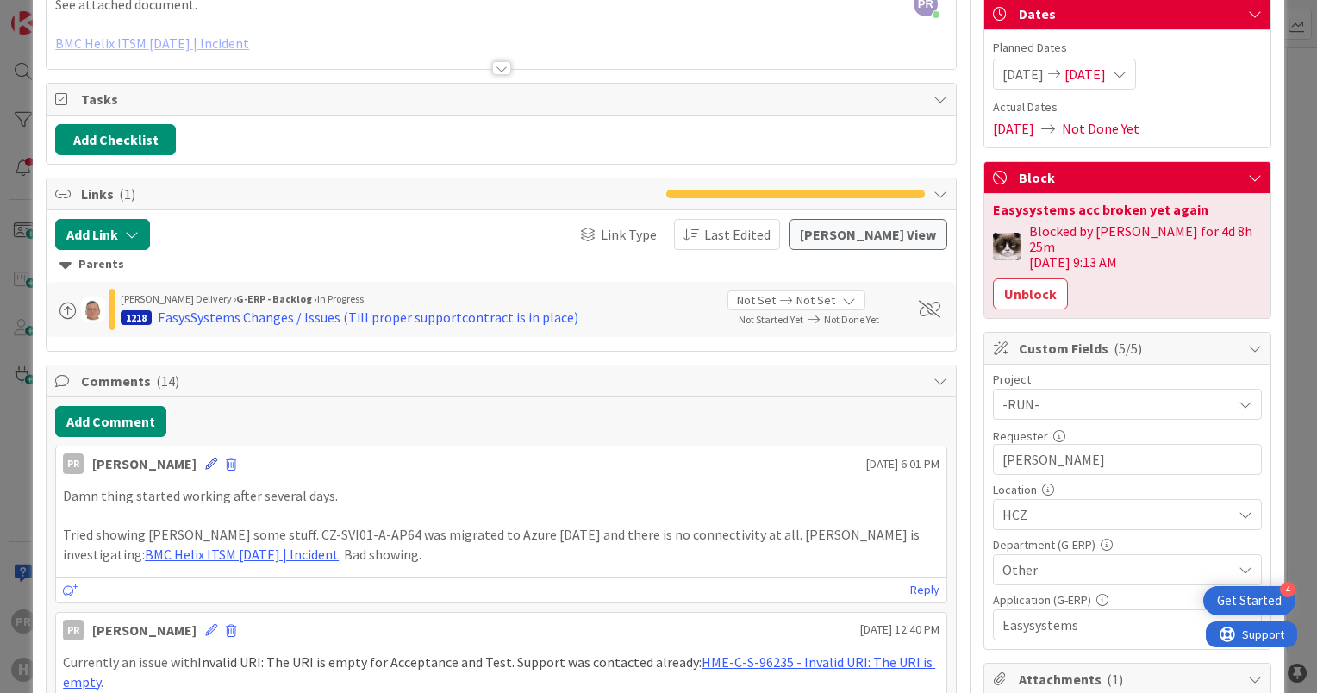
click at [205, 459] on icon at bounding box center [211, 464] width 12 height 12
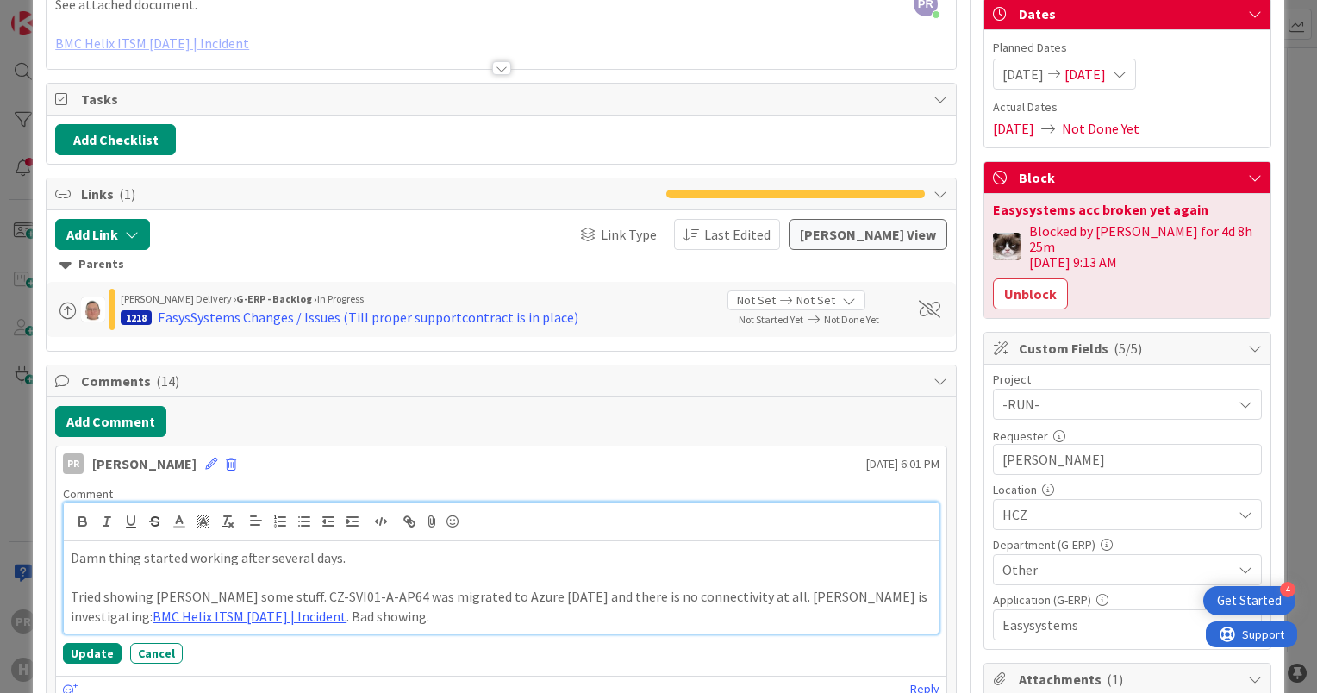
click at [348, 561] on p "Damn thing started working after several days." at bounding box center [501, 558] width 861 height 20
click at [94, 647] on button "Update" at bounding box center [92, 653] width 59 height 21
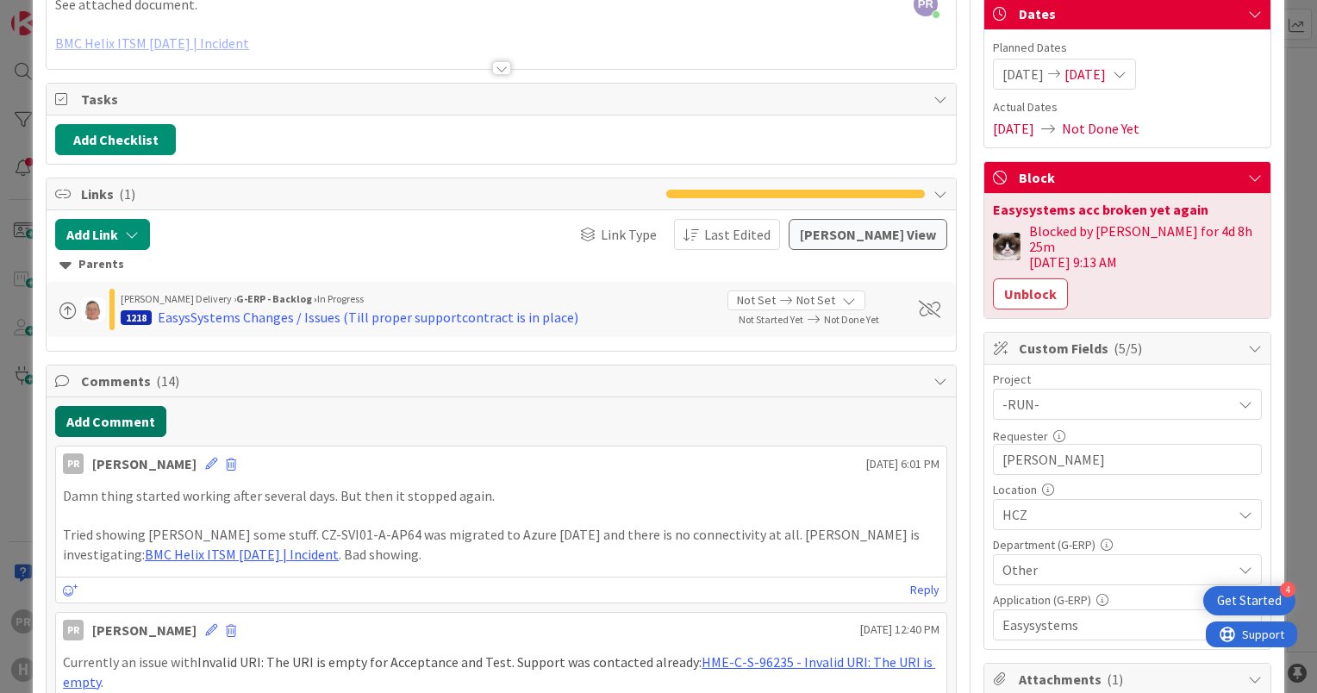
click at [129, 418] on button "Add Comment" at bounding box center [110, 421] width 111 height 31
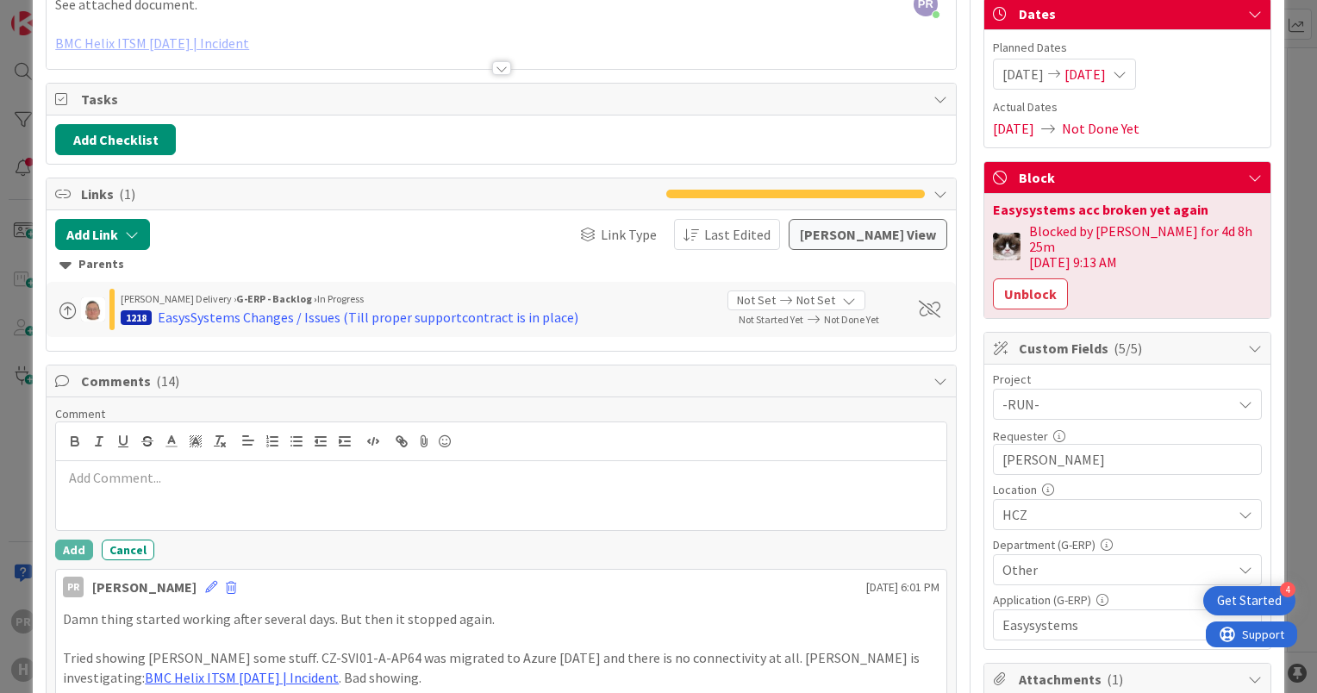
click at [185, 463] on div at bounding box center [501, 495] width 891 height 69
click at [79, 541] on button "Add" at bounding box center [74, 550] width 38 height 21
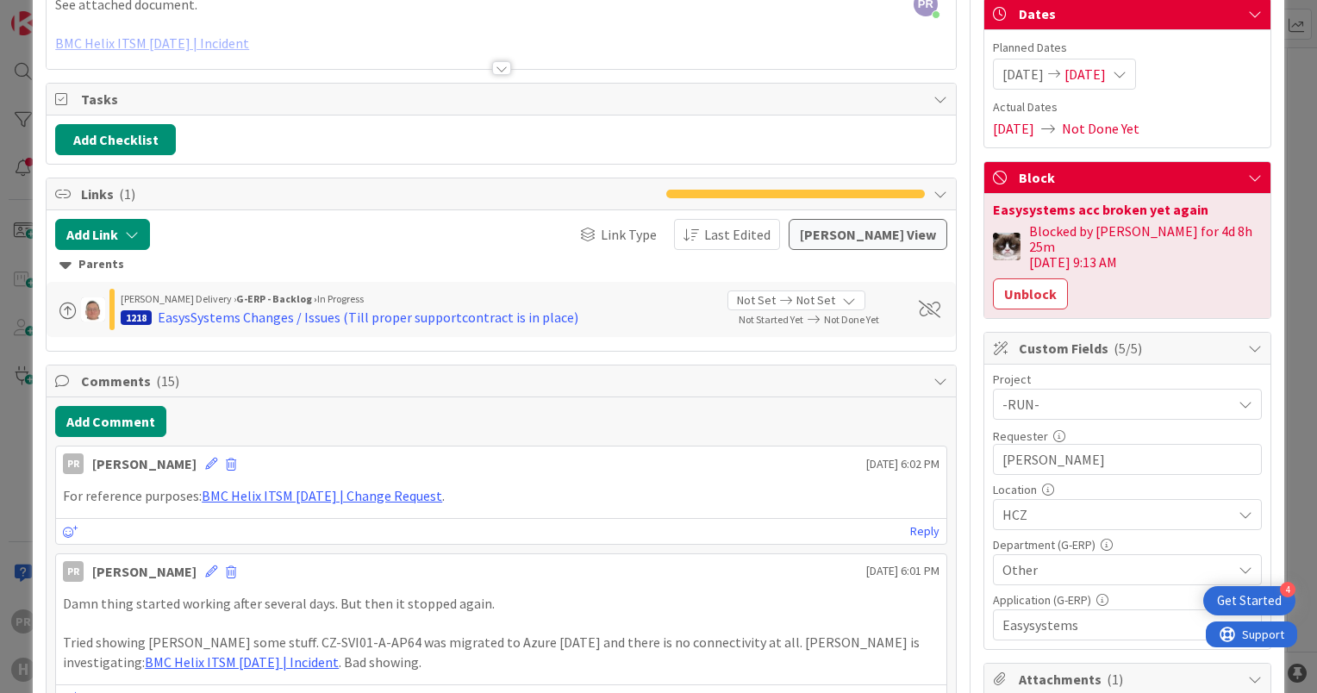
scroll to position [0, 0]
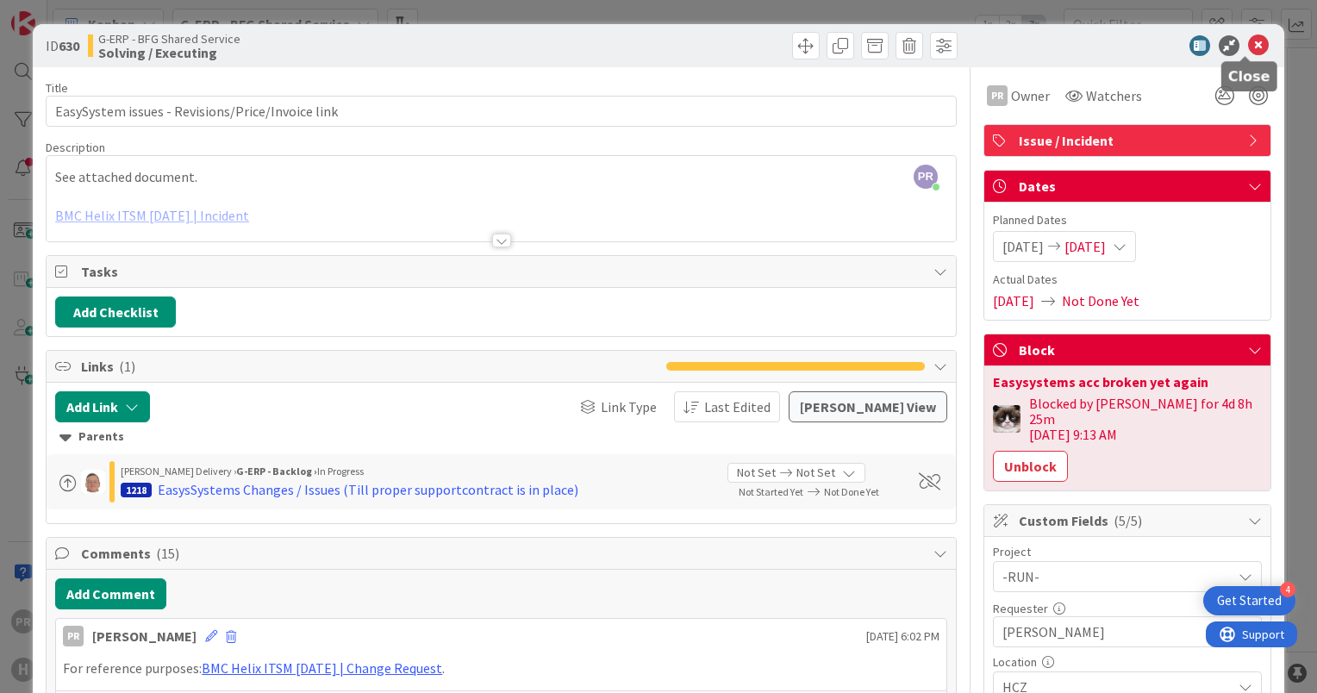
click at [1255, 39] on icon at bounding box center [1258, 45] width 21 height 21
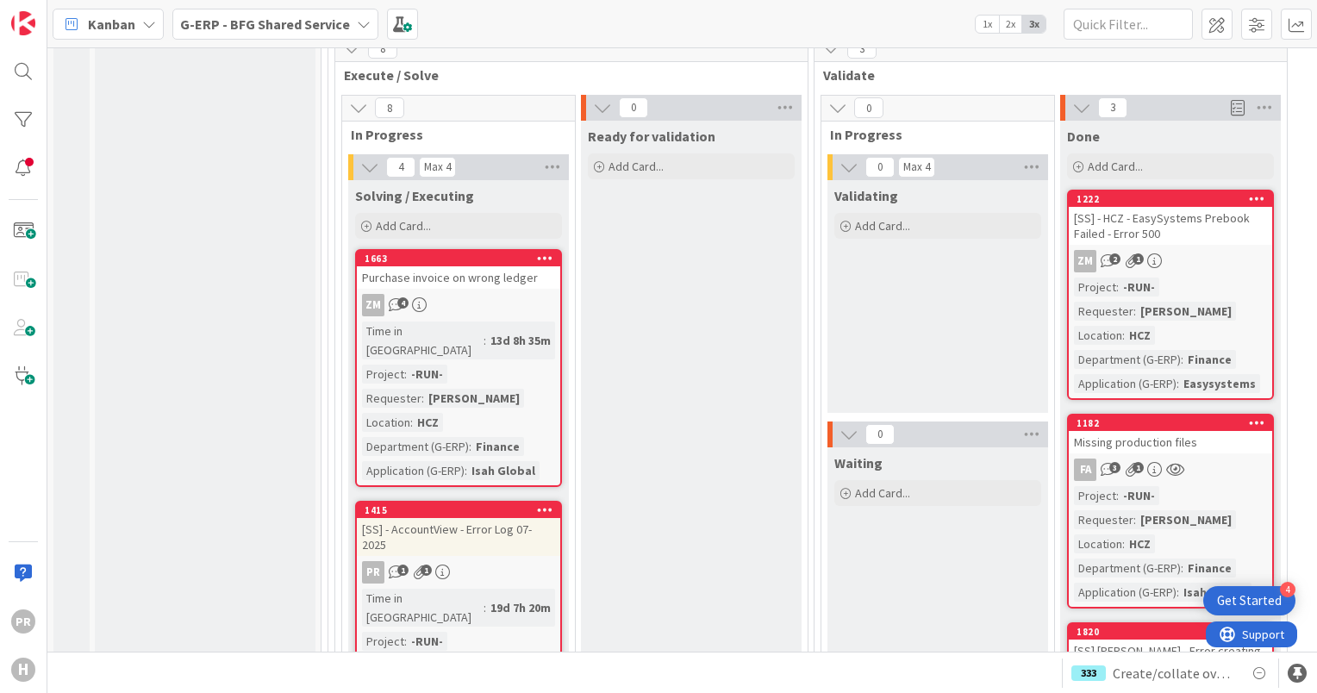
scroll to position [6294, 0]
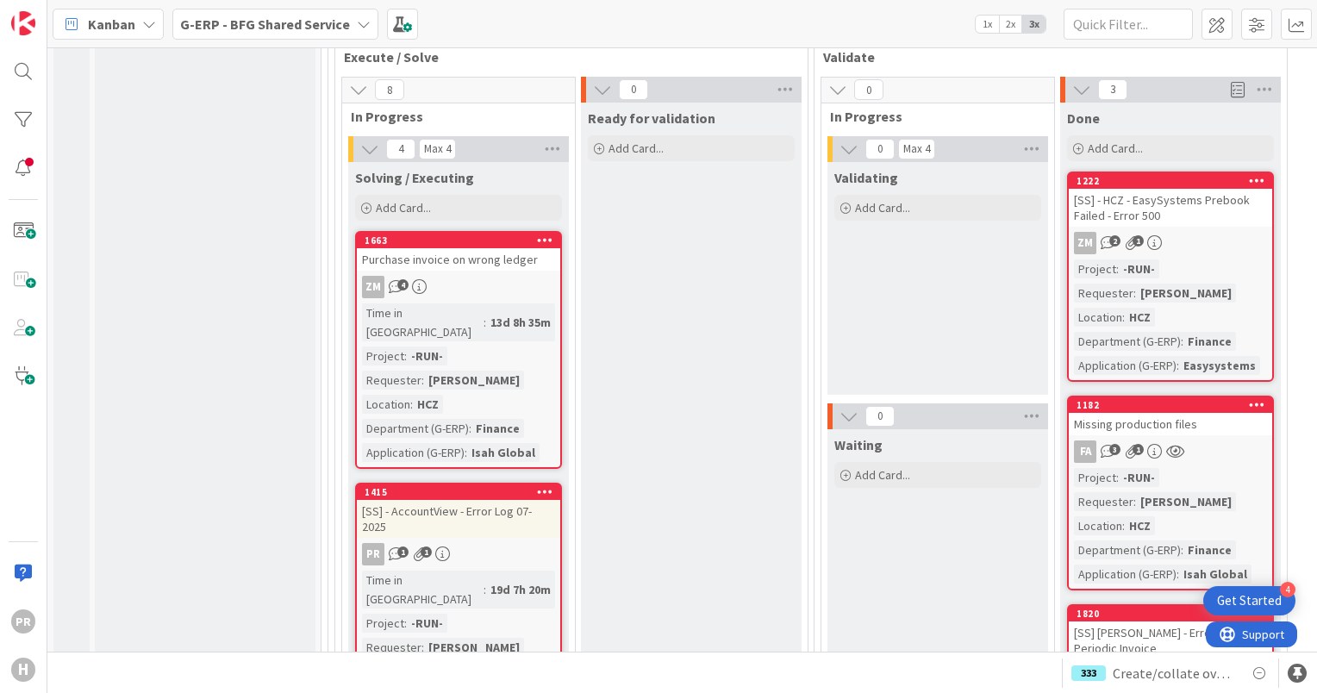
click at [519, 500] on div "[SS] - AccountView - Error Log 07-2025" at bounding box center [458, 519] width 203 height 38
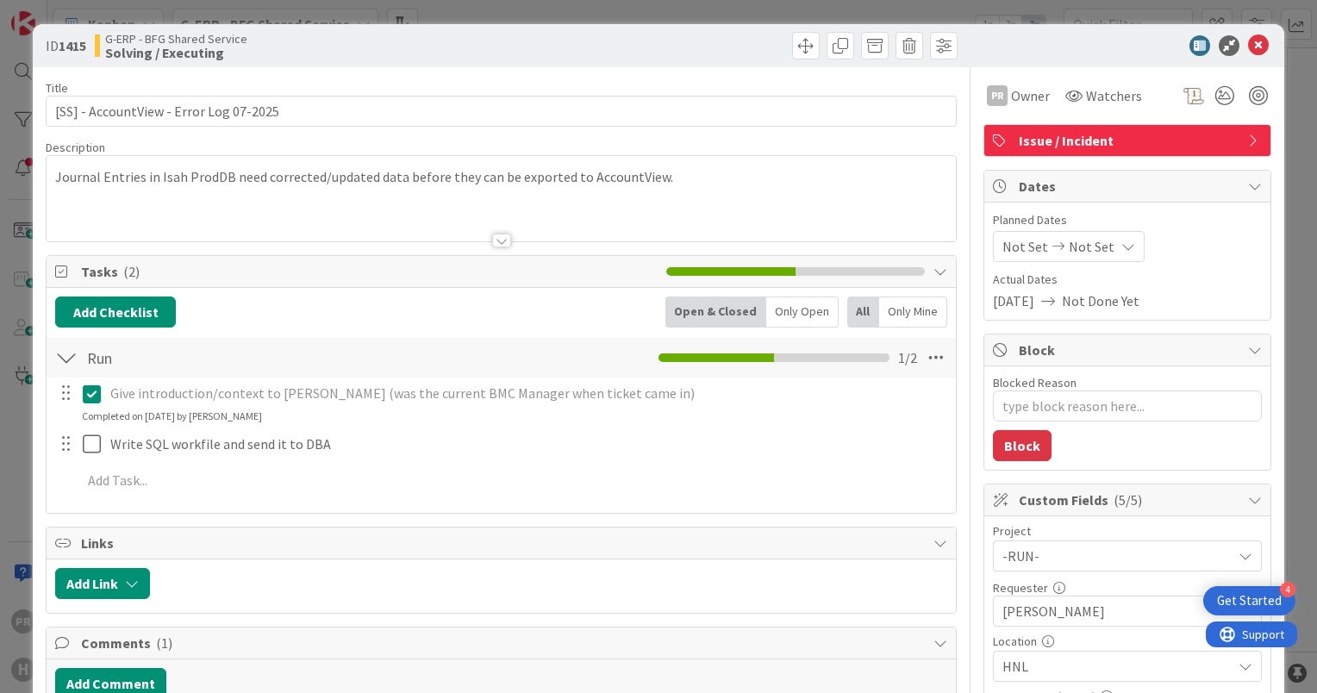
type textarea "x"
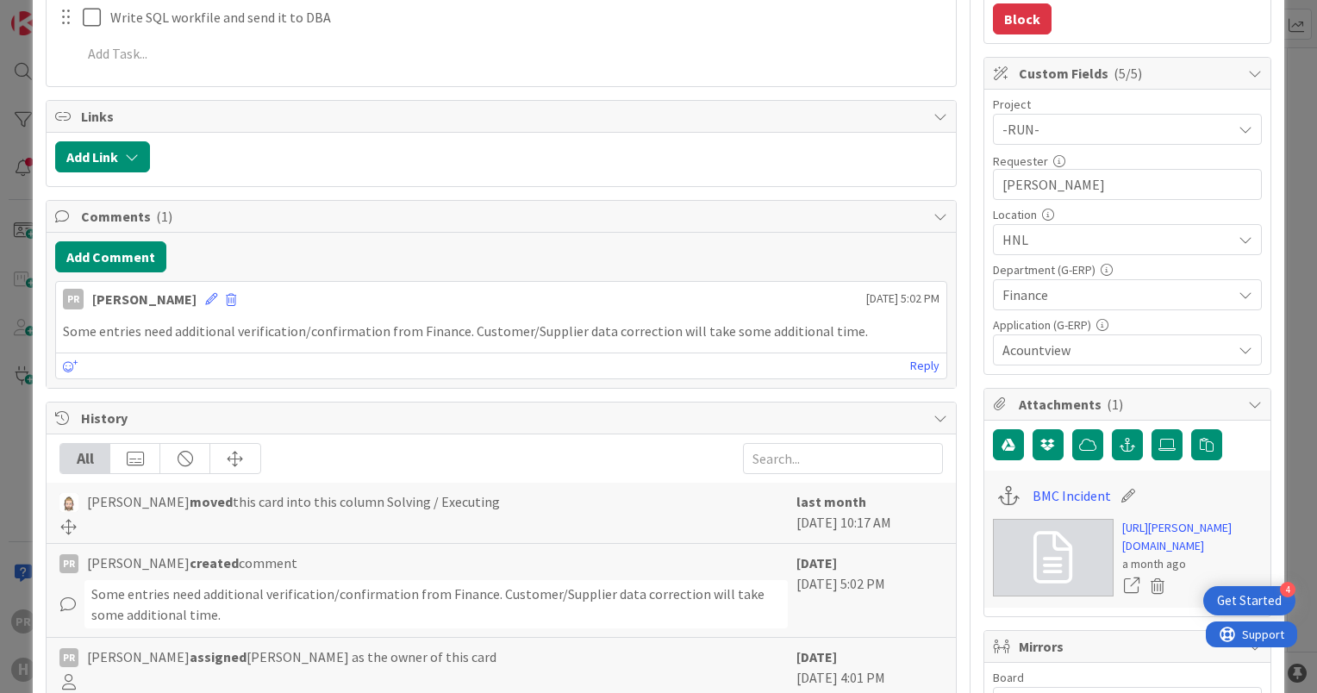
scroll to position [431, 0]
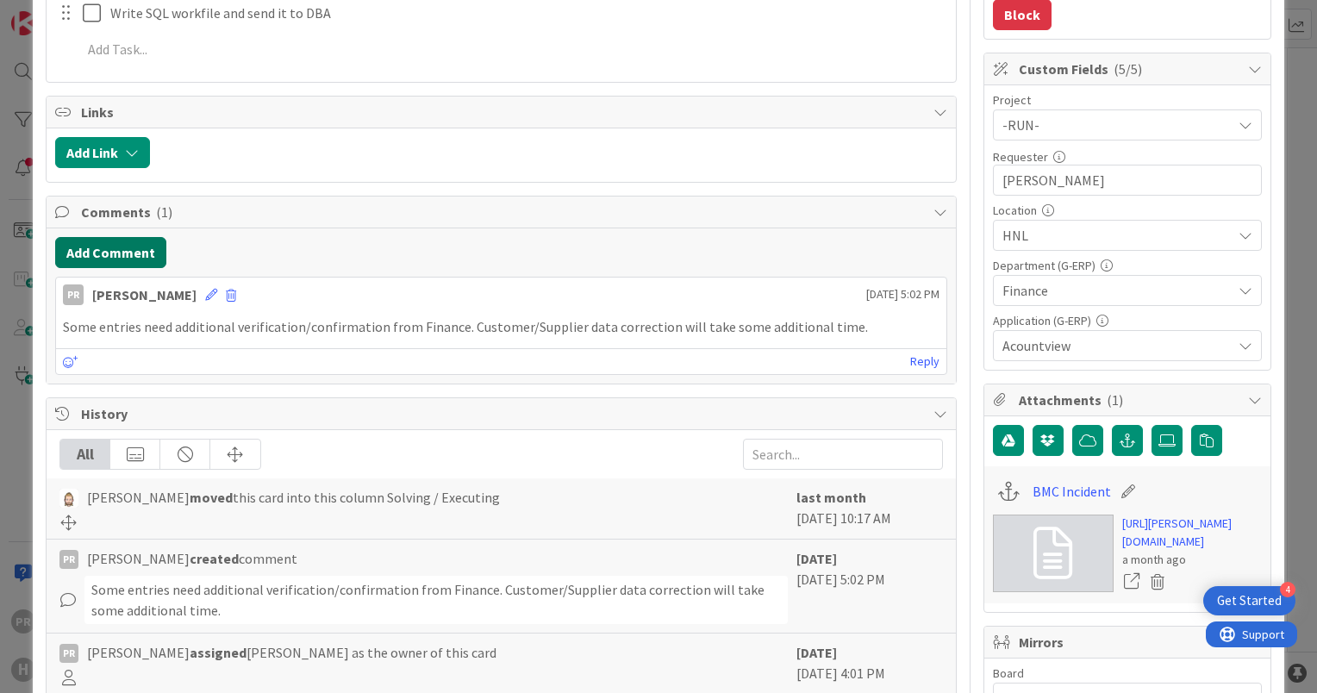
click at [141, 253] on button "Add Comment" at bounding box center [110, 252] width 111 height 31
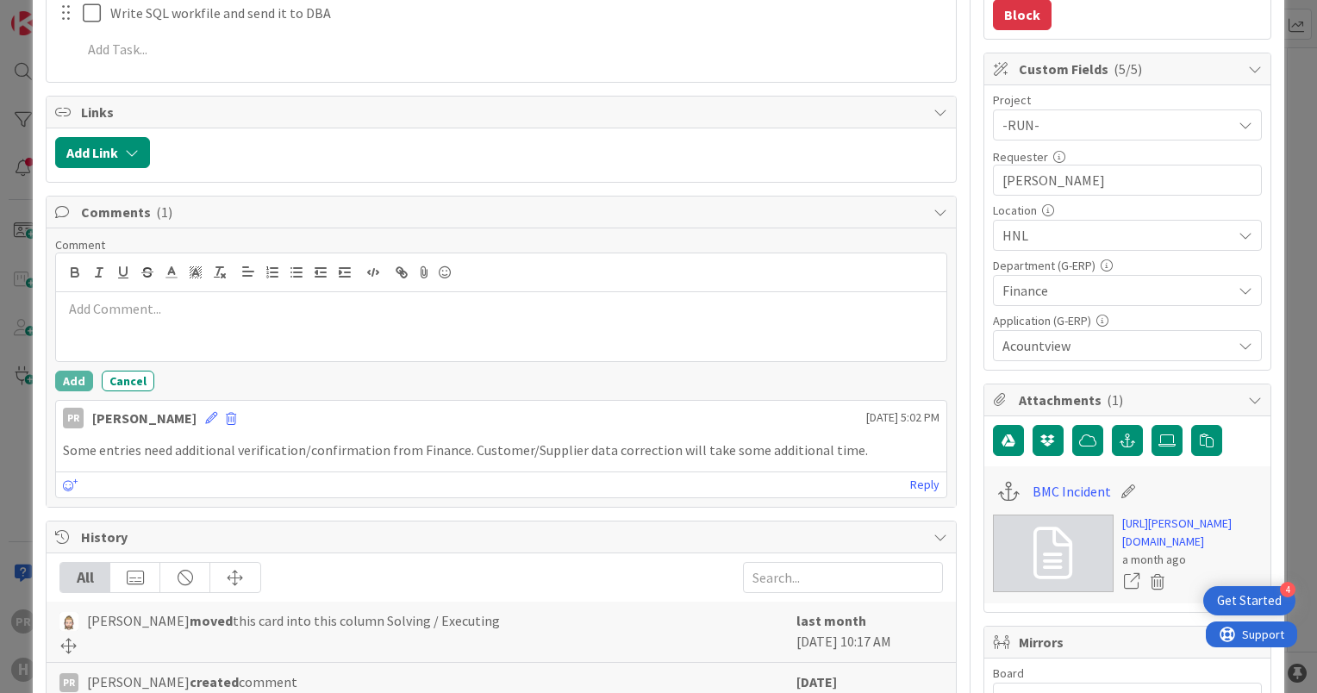
click at [172, 311] on p at bounding box center [501, 309] width 877 height 20
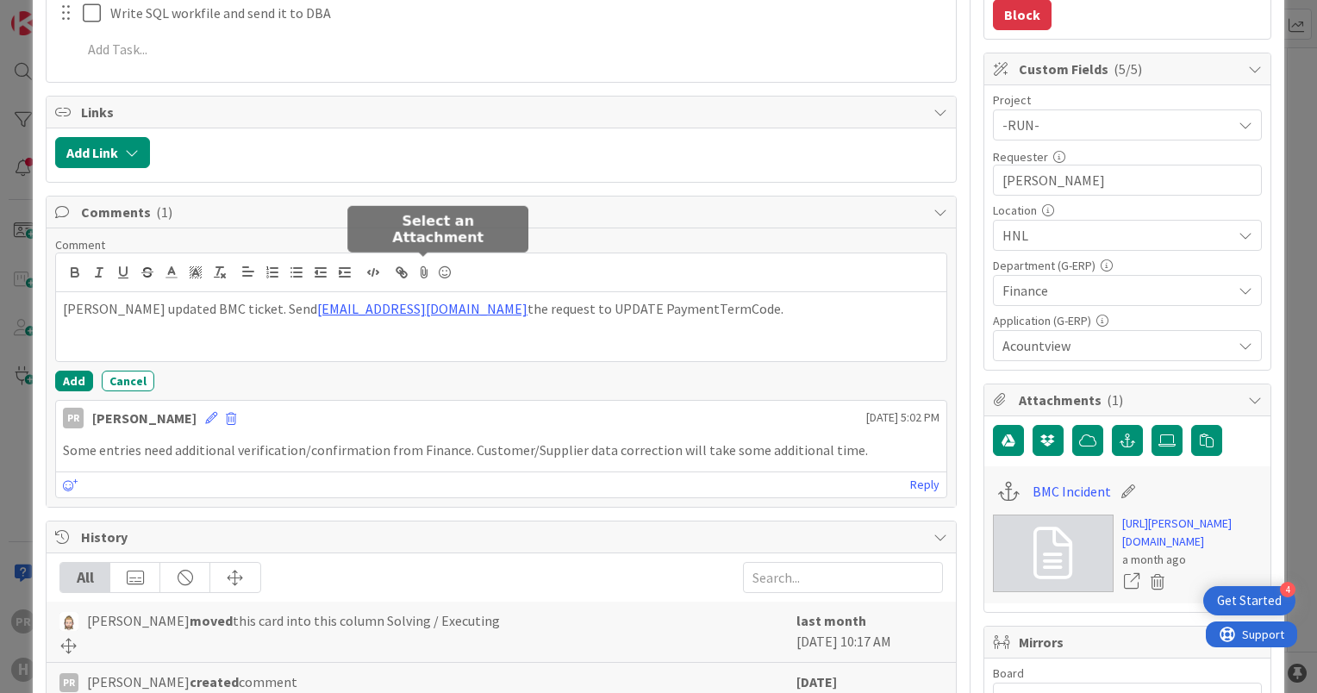
click at [421, 273] on icon at bounding box center [424, 272] width 21 height 24
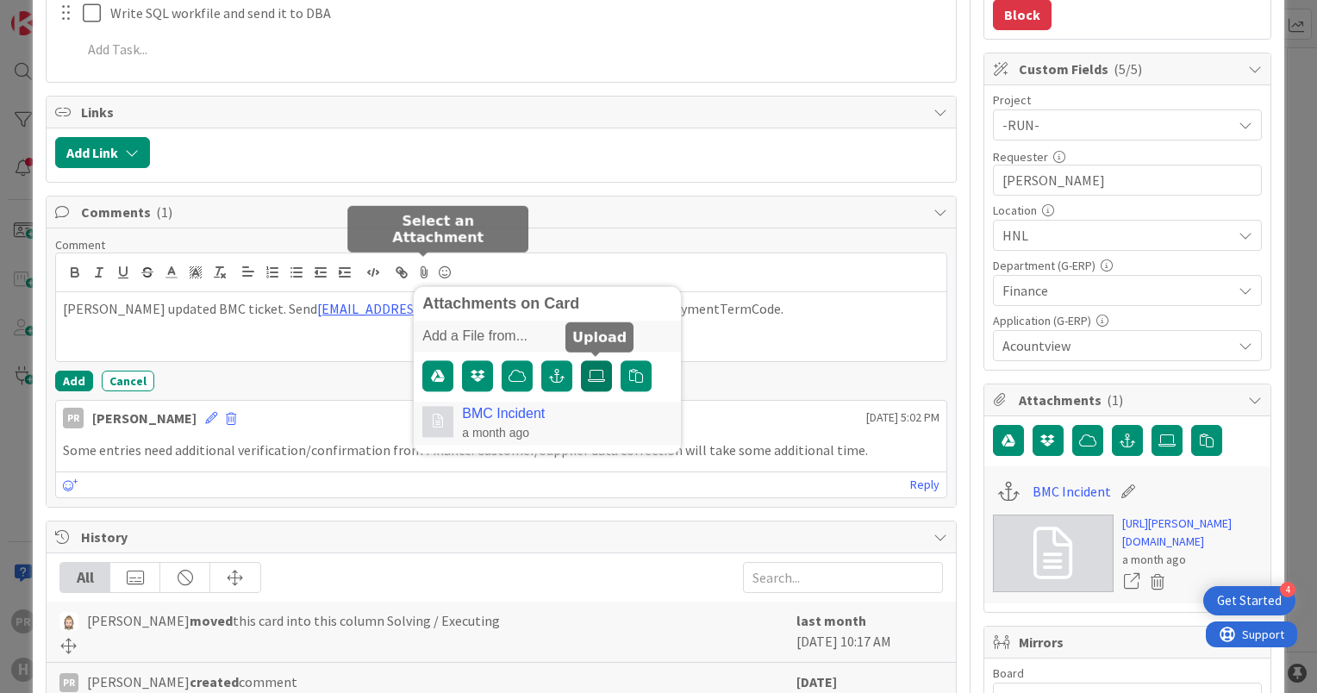
click at [591, 378] on icon at bounding box center [596, 376] width 17 height 14
click at [581, 360] on input "file" at bounding box center [581, 360] width 0 height 0
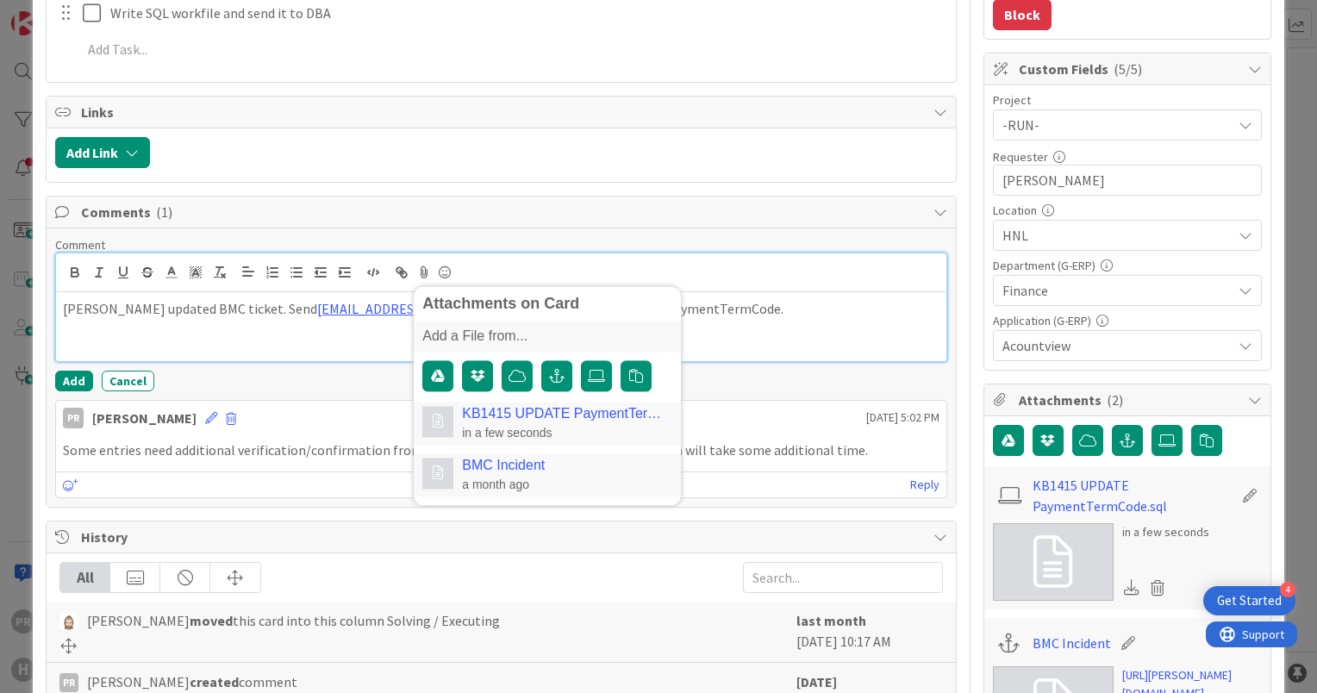
click at [362, 341] on div "[PERSON_NAME] updated BMC ticket. Send [EMAIL_ADDRESS][DOMAIN_NAME] the request…" at bounding box center [501, 326] width 891 height 69
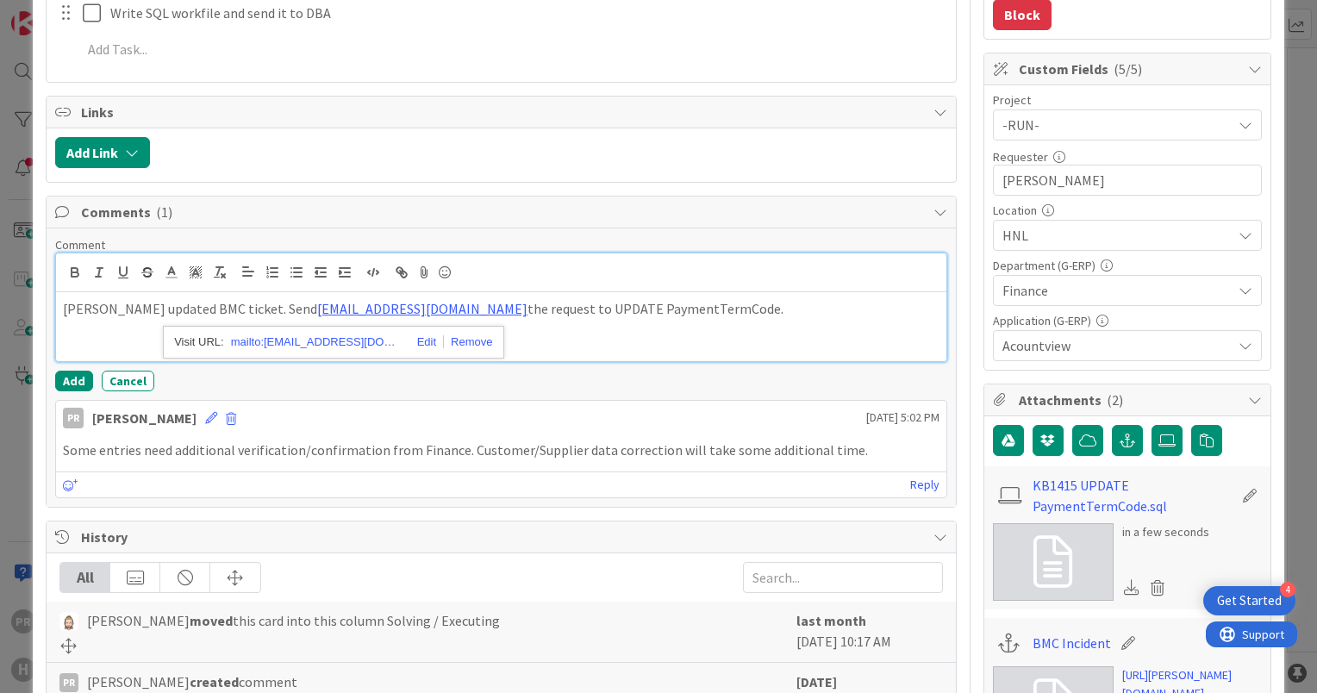
click at [673, 308] on p "[PERSON_NAME] updated BMC ticket. Send [EMAIL_ADDRESS][DOMAIN_NAME] the request…" at bounding box center [501, 309] width 877 height 20
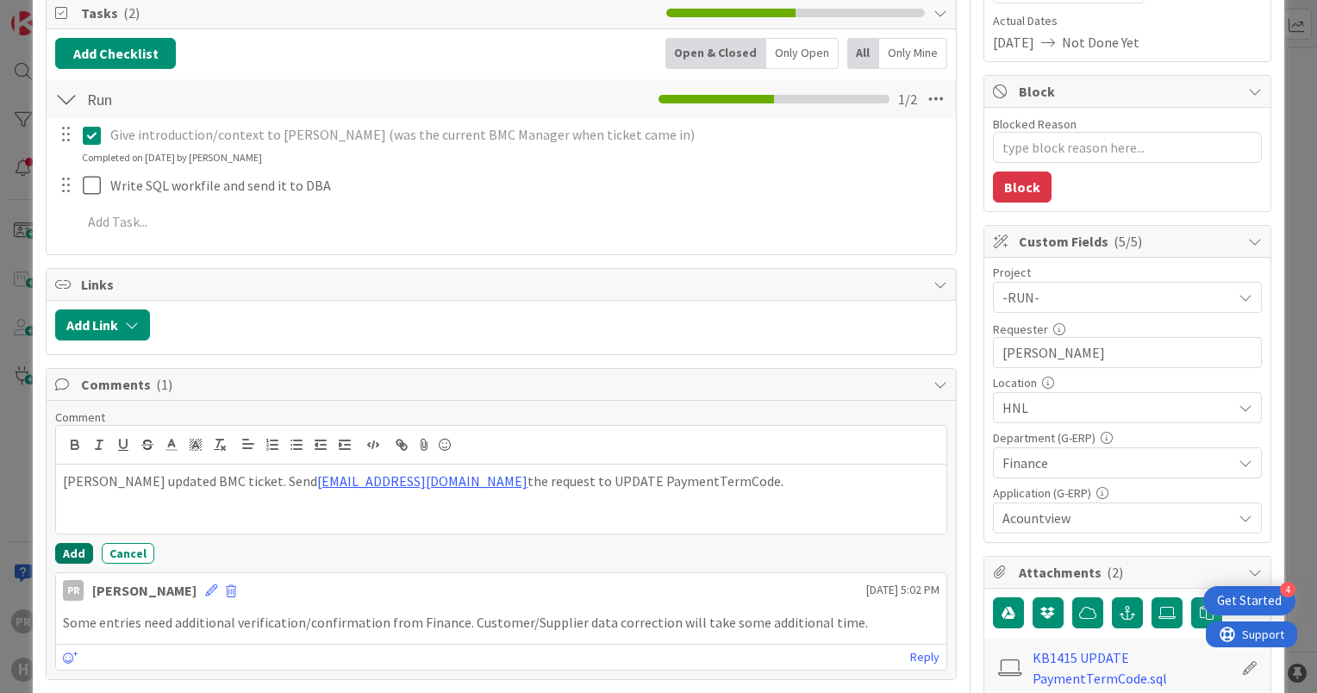
click at [76, 551] on button "Add" at bounding box center [74, 553] width 38 height 21
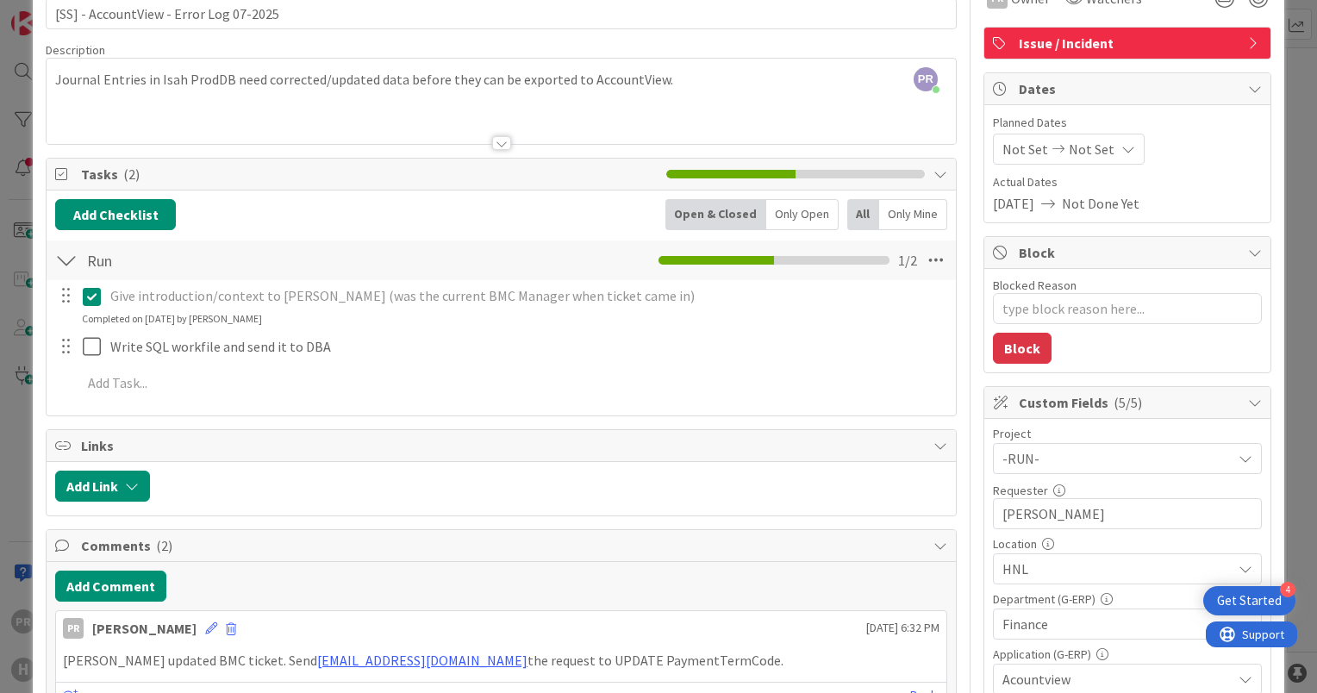
scroll to position [0, 0]
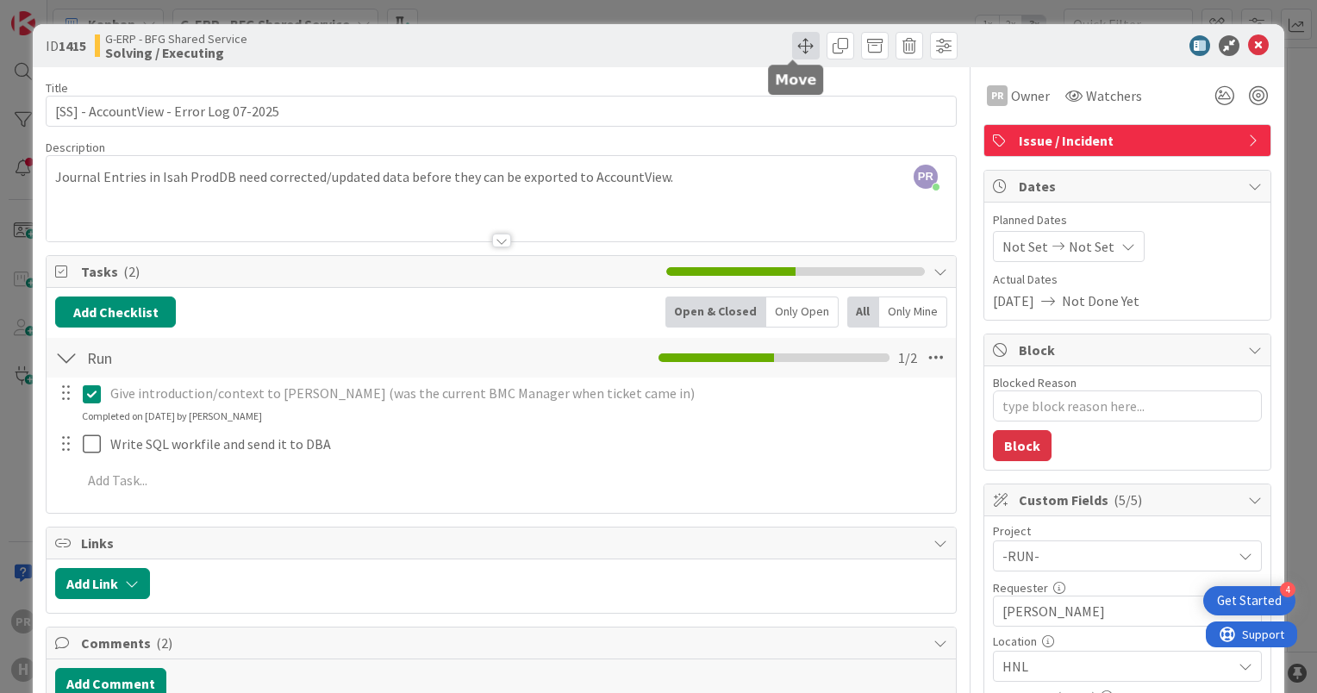
click at [794, 49] on span at bounding box center [806, 46] width 28 height 28
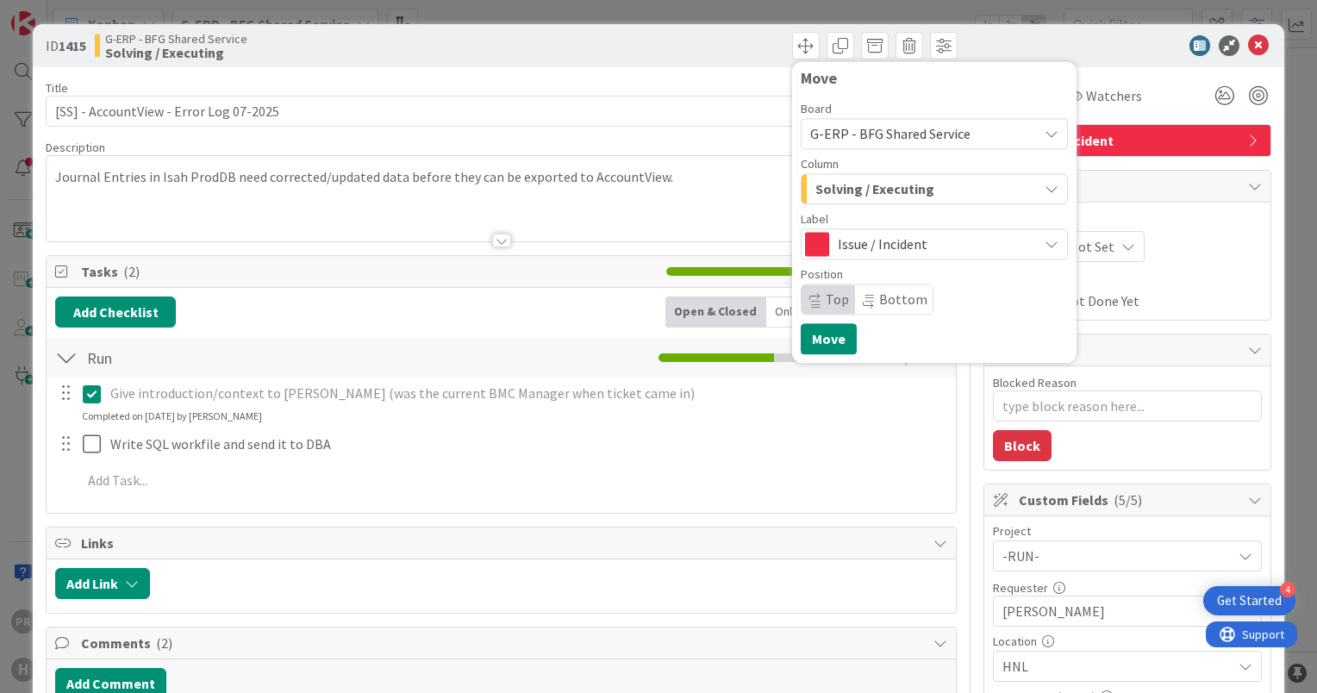
click at [862, 193] on span "Solving / Executing" at bounding box center [875, 189] width 119 height 22
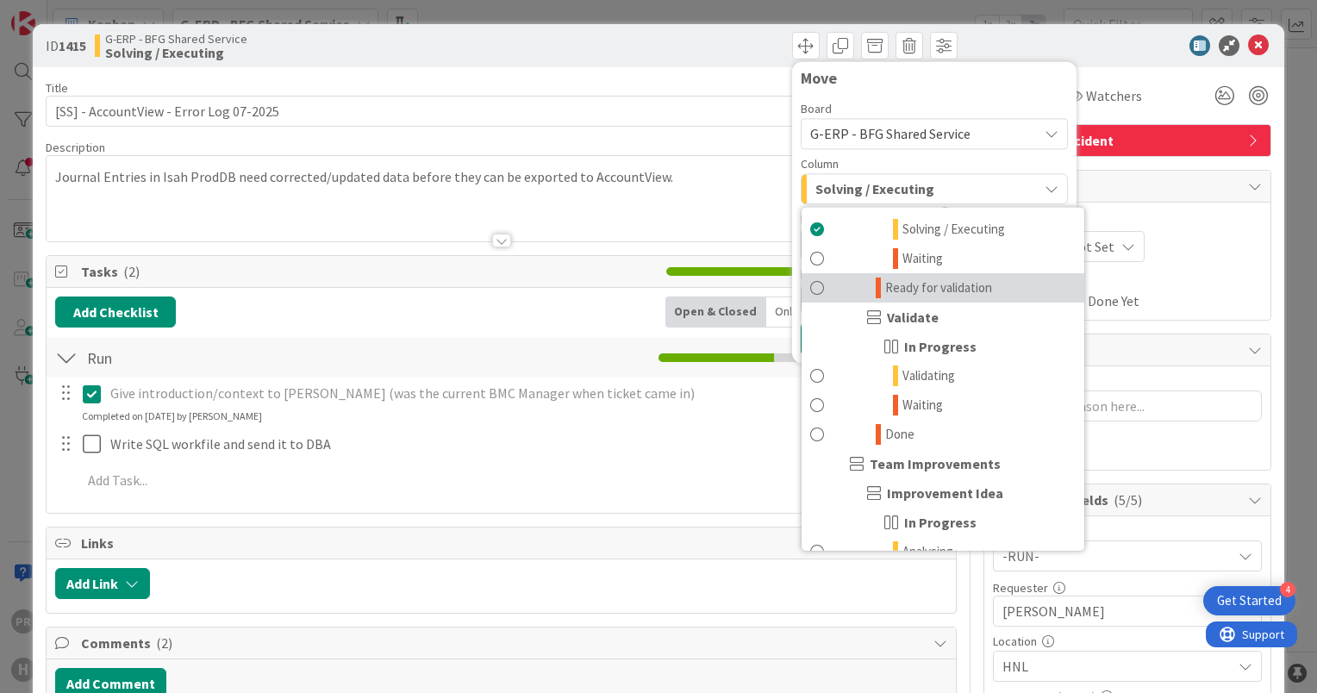
scroll to position [1379, 0]
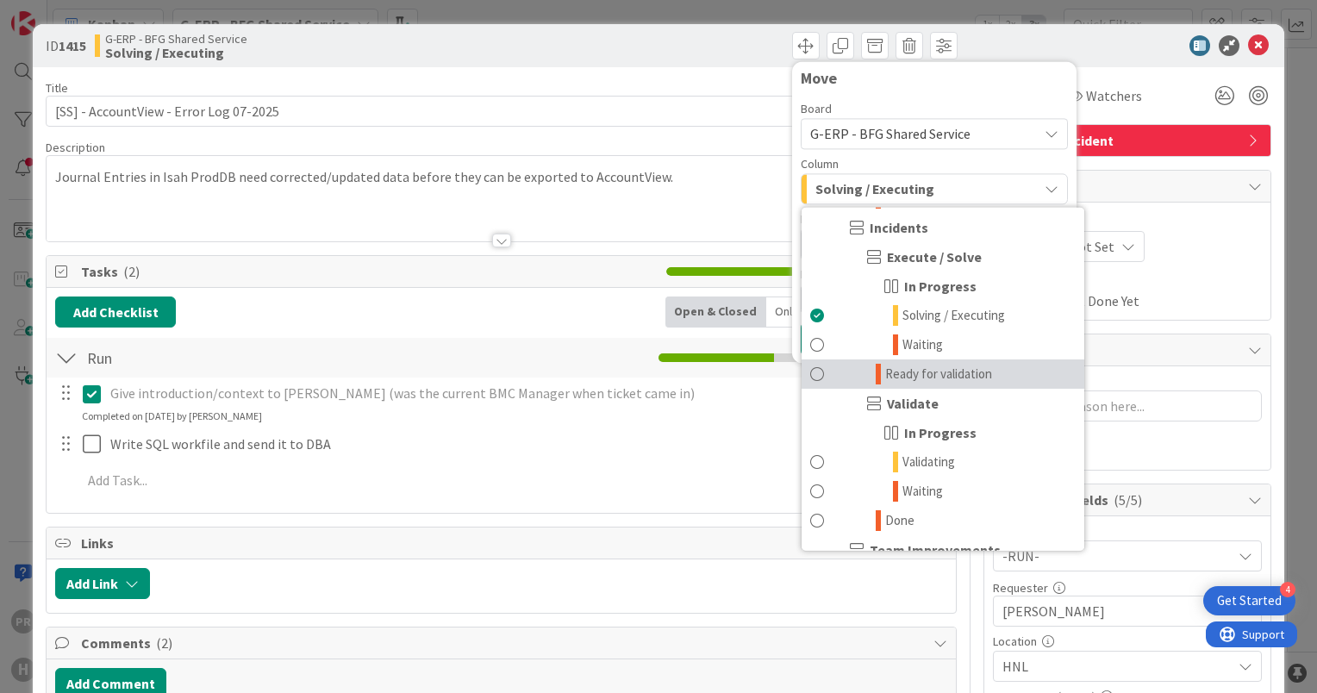
click at [949, 372] on span "Ready for validation" at bounding box center [938, 374] width 107 height 21
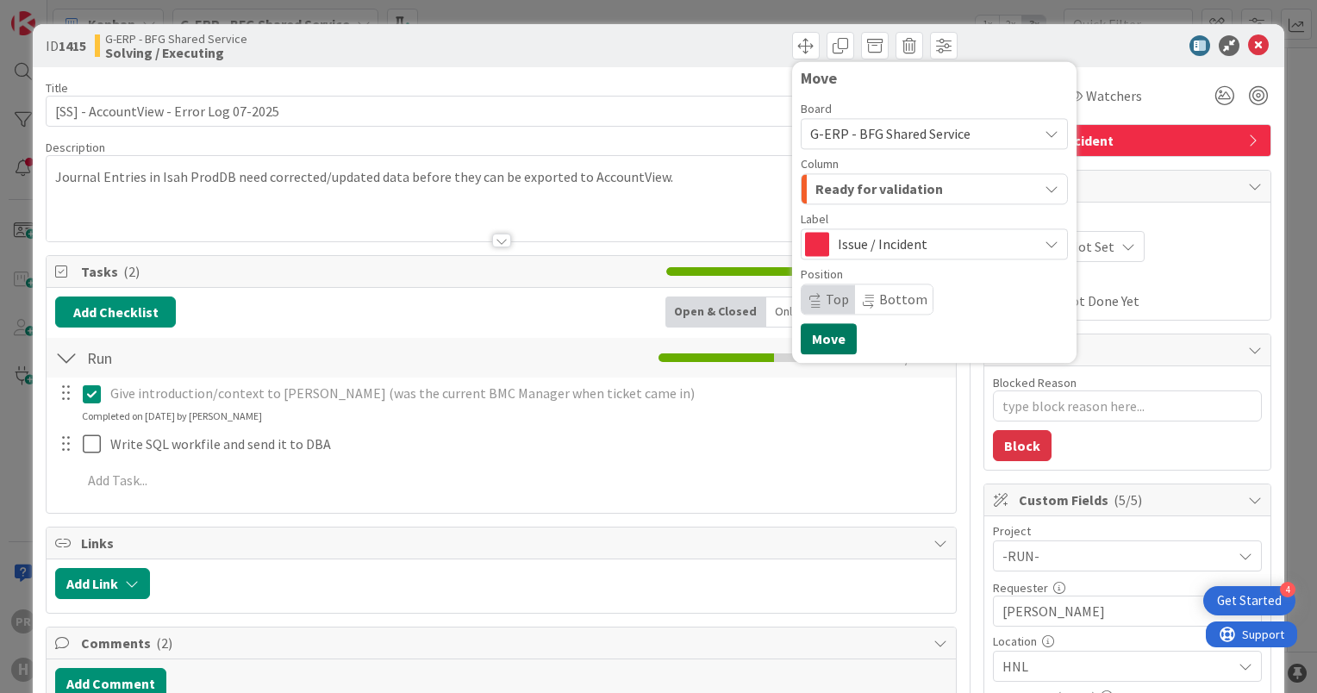
click at [817, 352] on button "Move" at bounding box center [829, 338] width 56 height 31
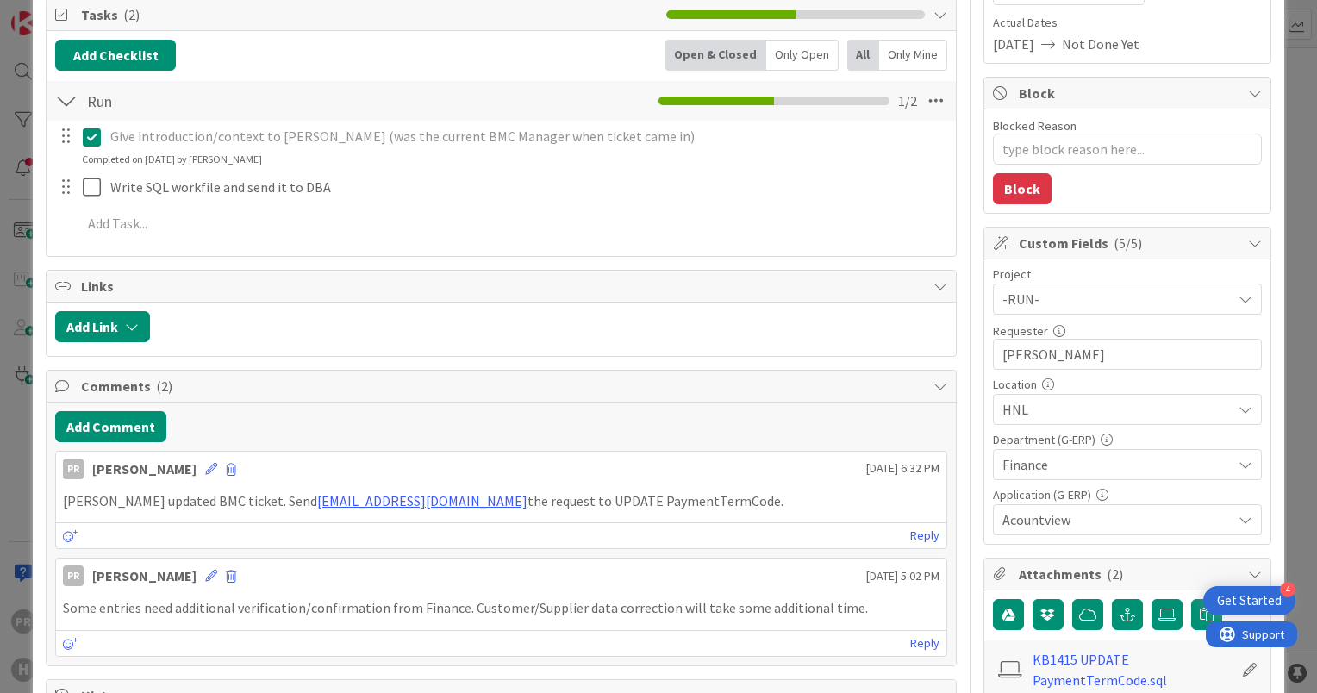
scroll to position [259, 0]
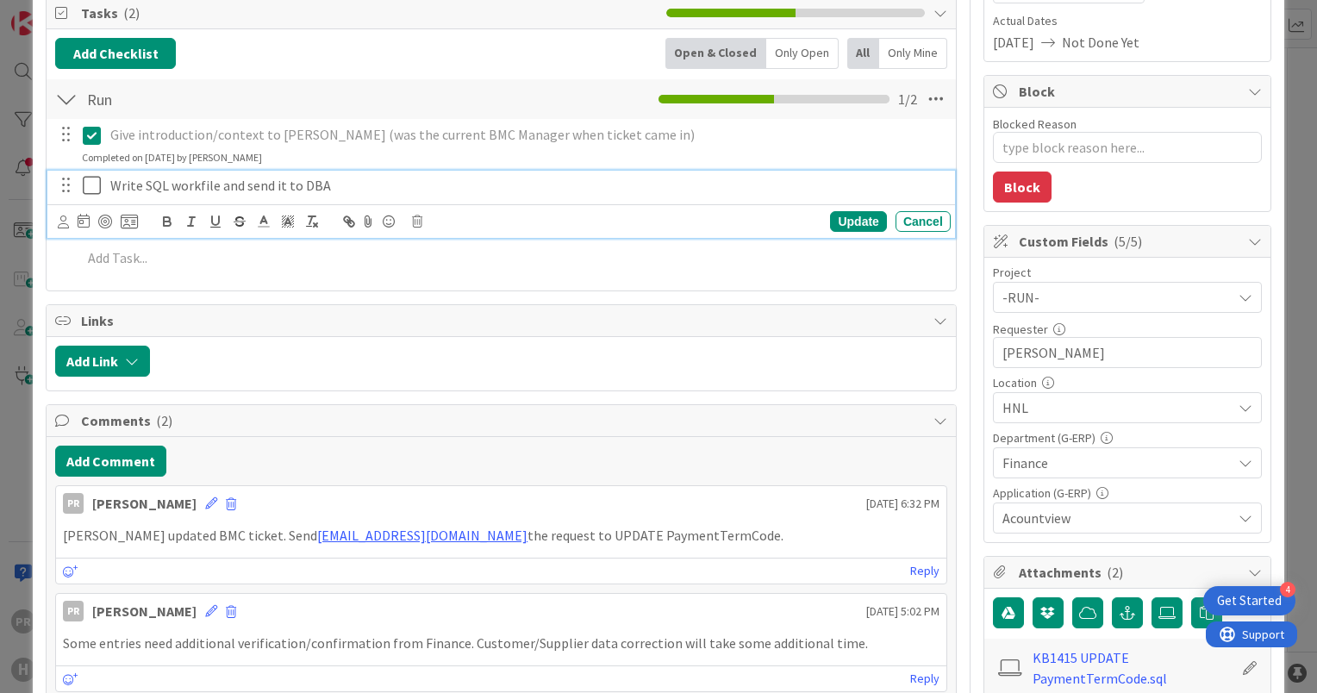
click at [90, 182] on icon at bounding box center [92, 185] width 18 height 21
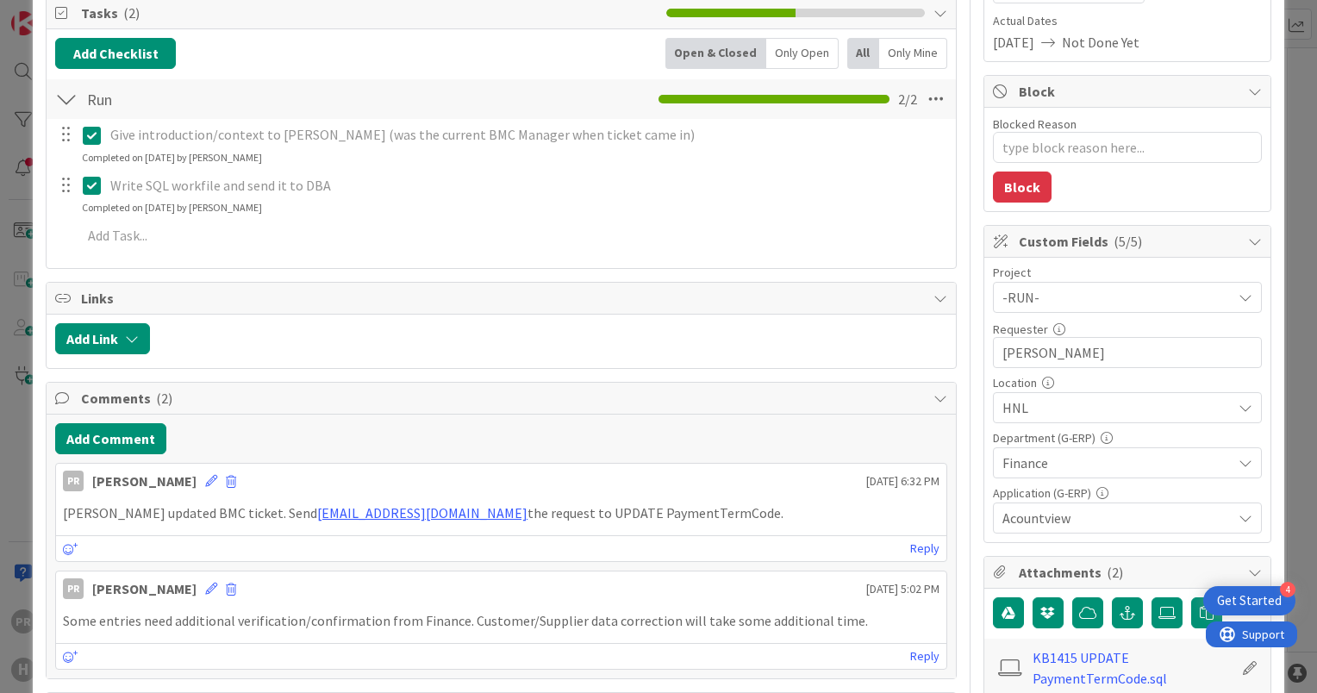
type textarea "x"
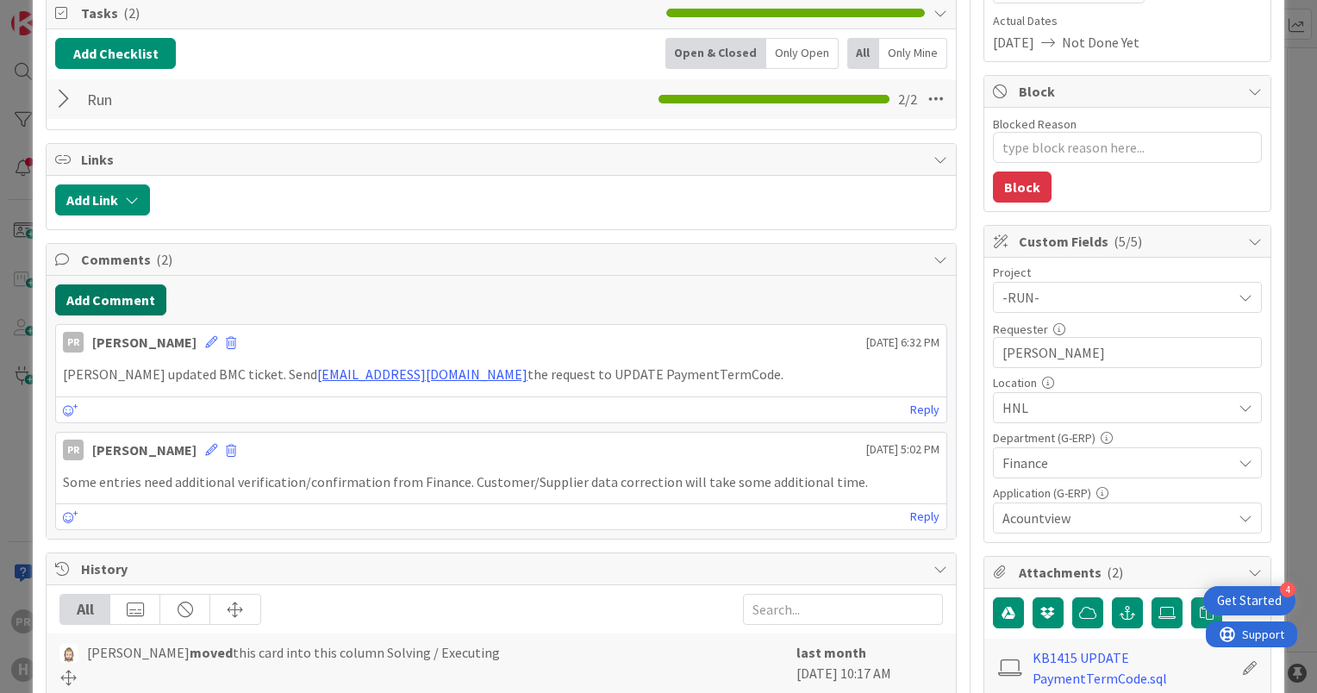
click at [139, 296] on button "Add Comment" at bounding box center [110, 300] width 111 height 31
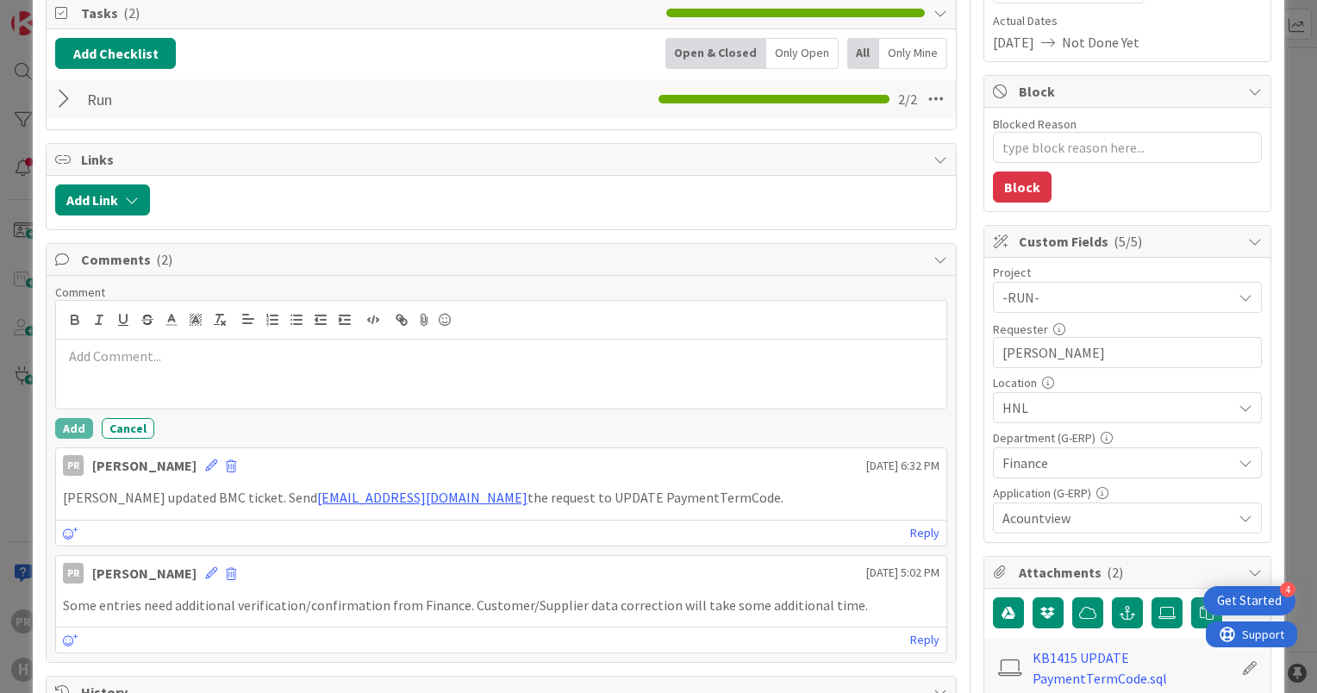
click at [216, 369] on div at bounding box center [501, 374] width 891 height 69
click at [211, 352] on p "[PERSON_NAME] ran UPDATEs. The 'Blkd Deposit Amount' must be smaller than or eq…" at bounding box center [501, 357] width 877 height 20
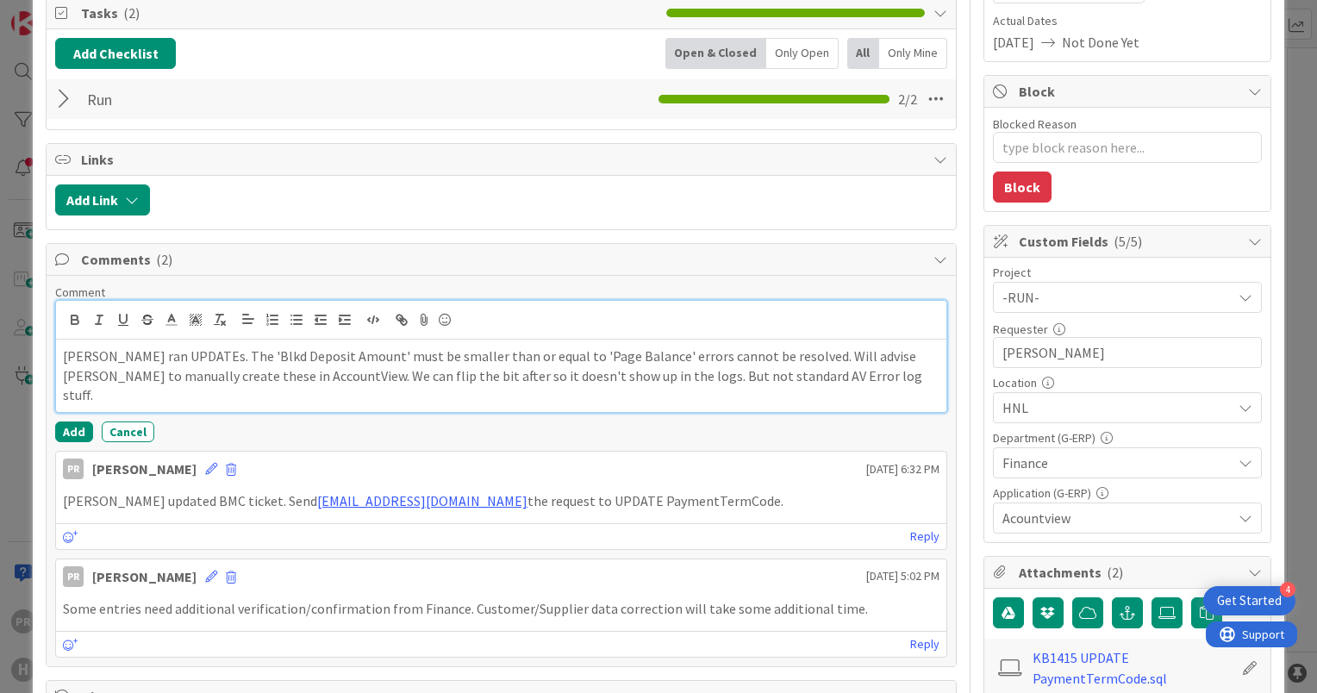
click at [190, 354] on p "[PERSON_NAME] ran UPDATEs. The 'Blkd Deposit Amount' must be smaller than or eq…" at bounding box center [501, 376] width 877 height 59
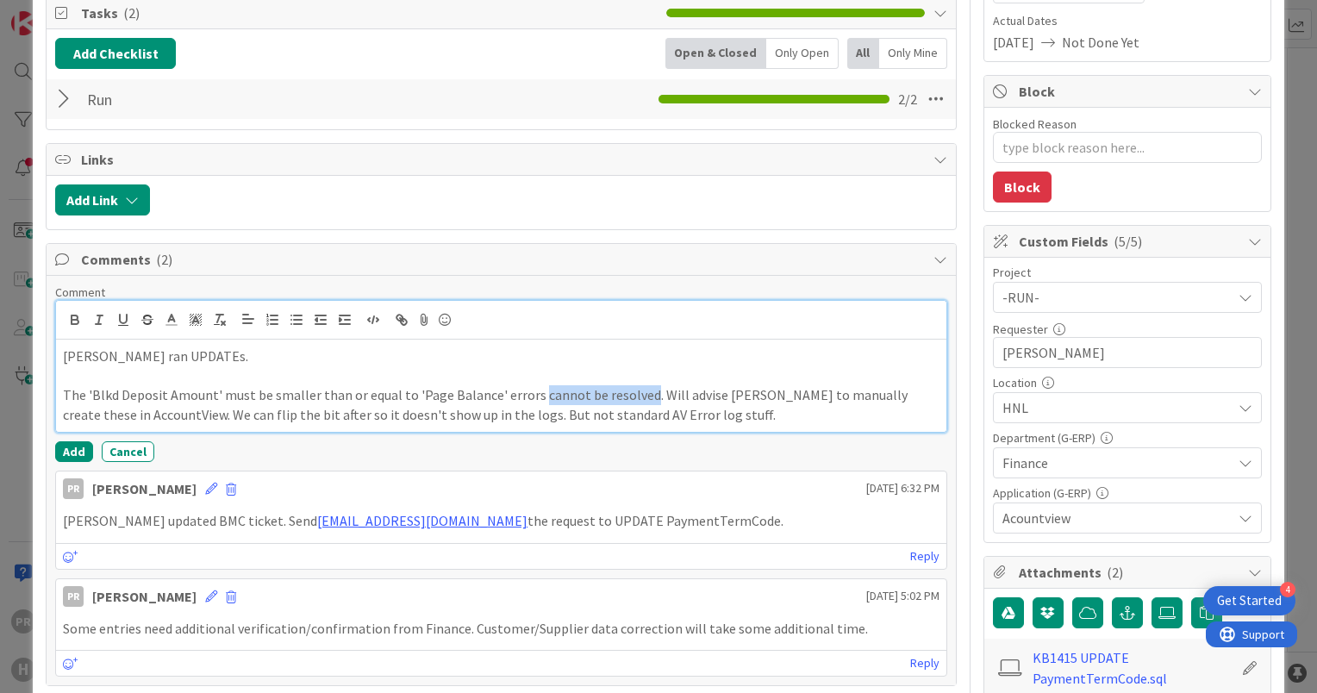
drag, startPoint x: 639, startPoint y: 390, endPoint x: 531, endPoint y: 391, distance: 107.8
click at [531, 391] on p "The 'Blkd Deposit Amount' must be smaller than or equal to 'Page Balance' error…" at bounding box center [501, 404] width 877 height 39
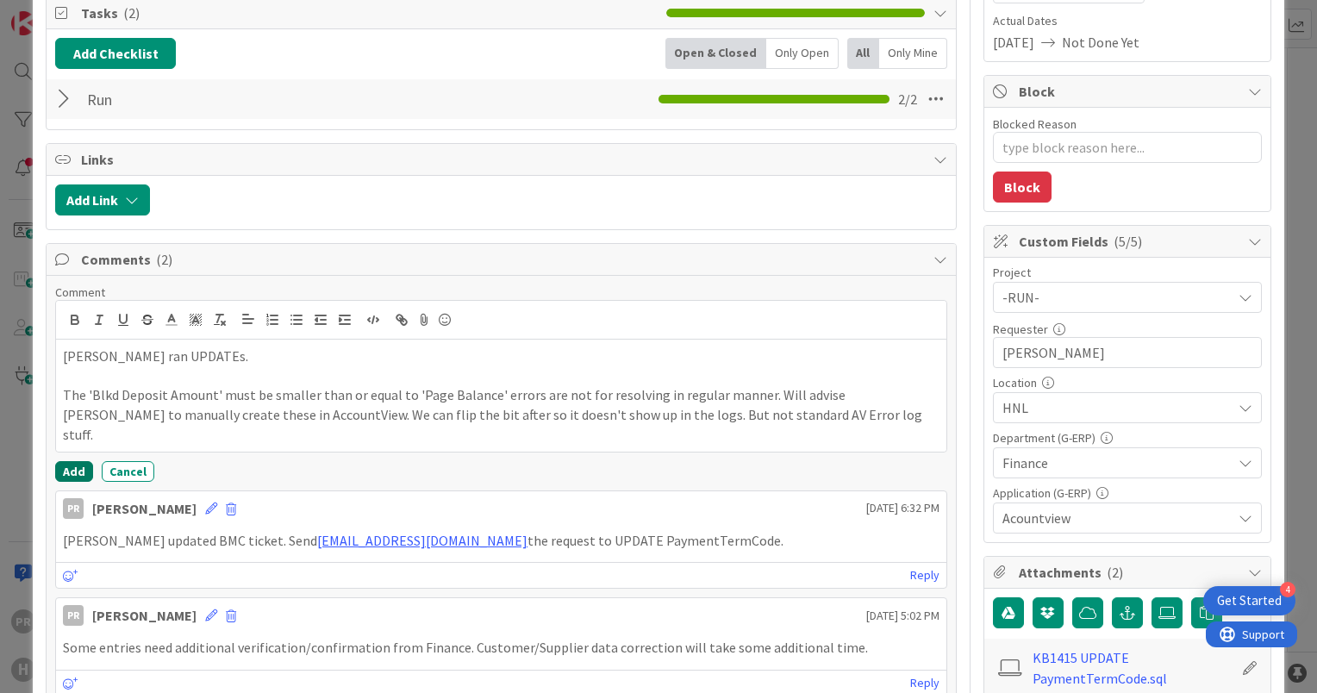
click at [78, 461] on button "Add" at bounding box center [74, 471] width 38 height 21
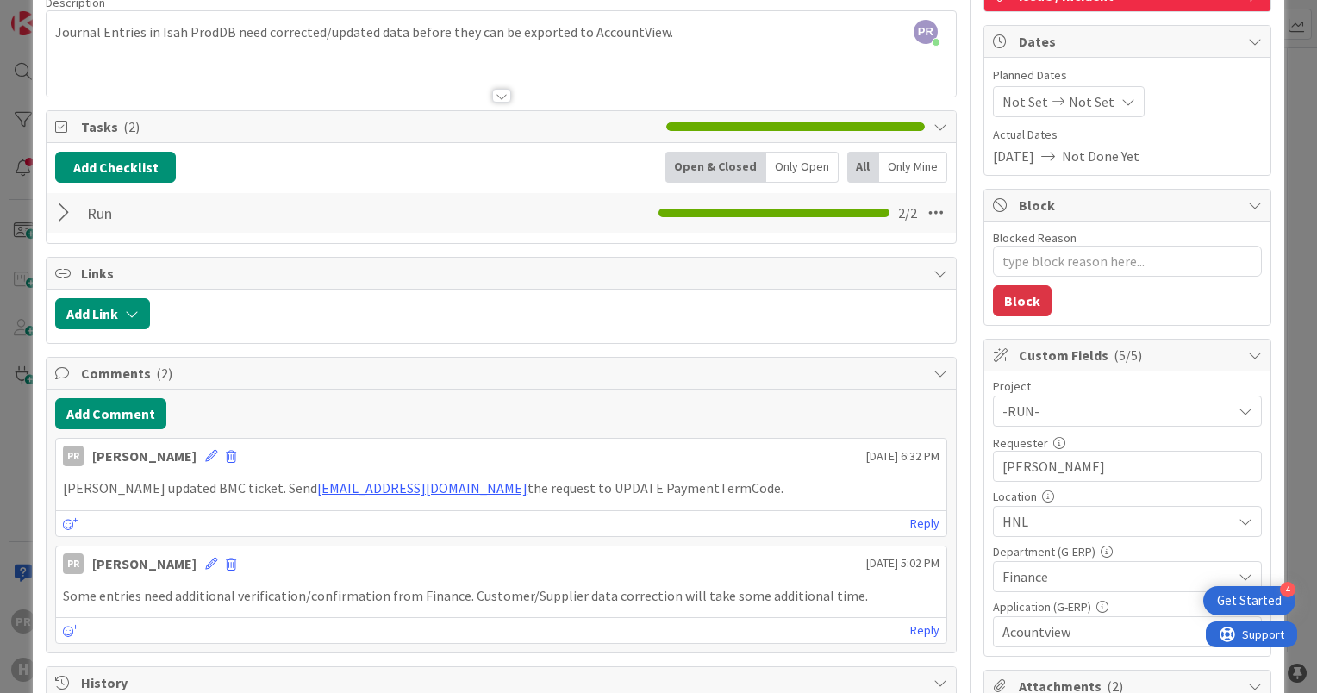
scroll to position [0, 0]
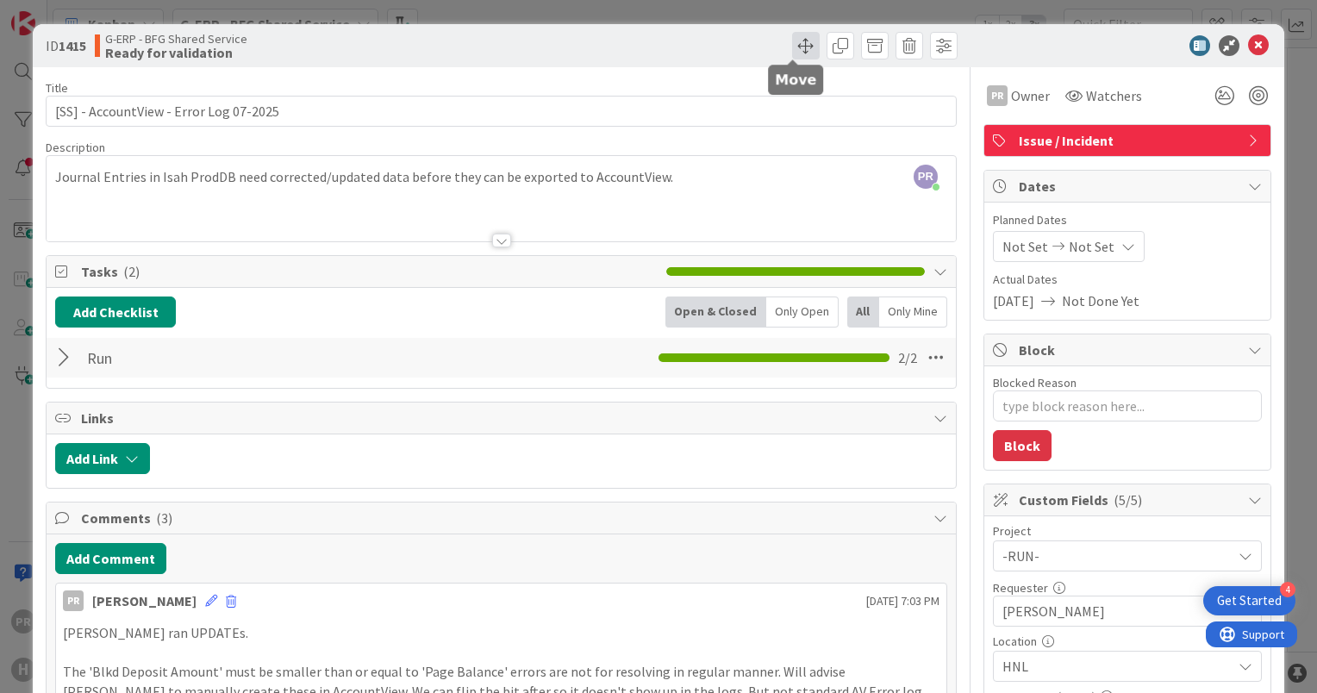
click at [796, 46] on span at bounding box center [806, 46] width 28 height 28
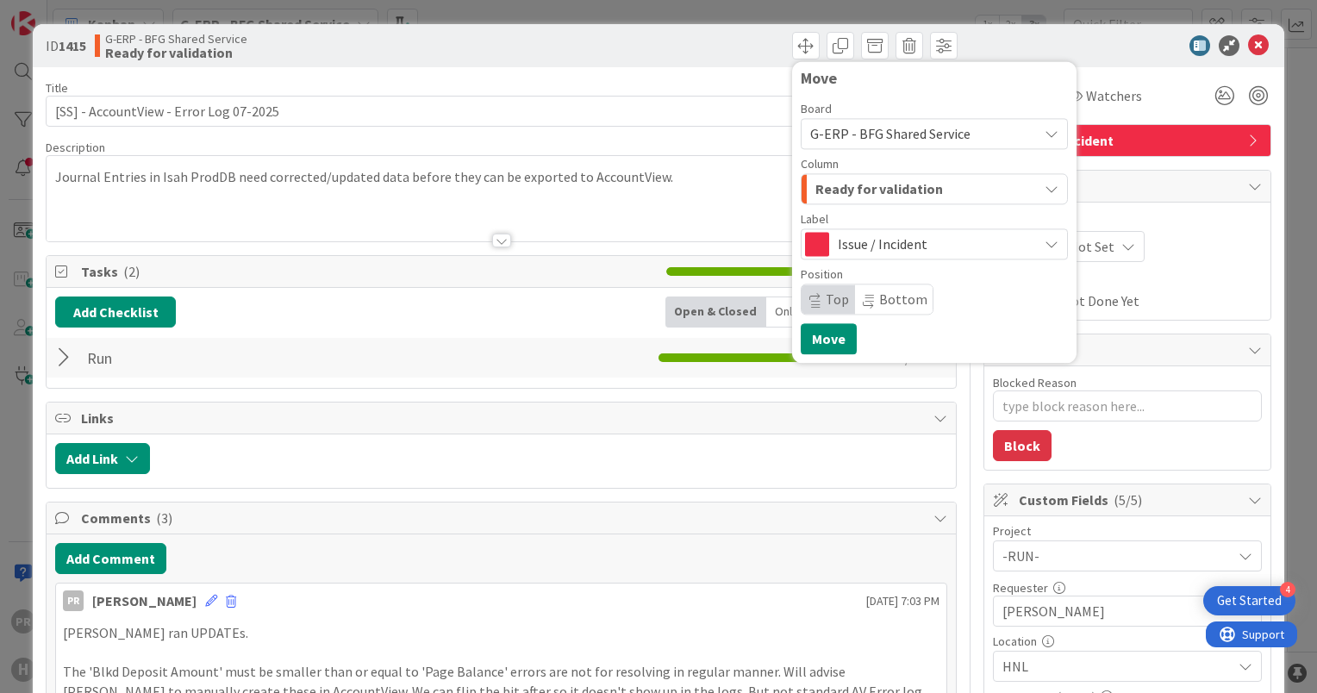
click at [877, 186] on span "Ready for validation" at bounding box center [880, 189] width 128 height 22
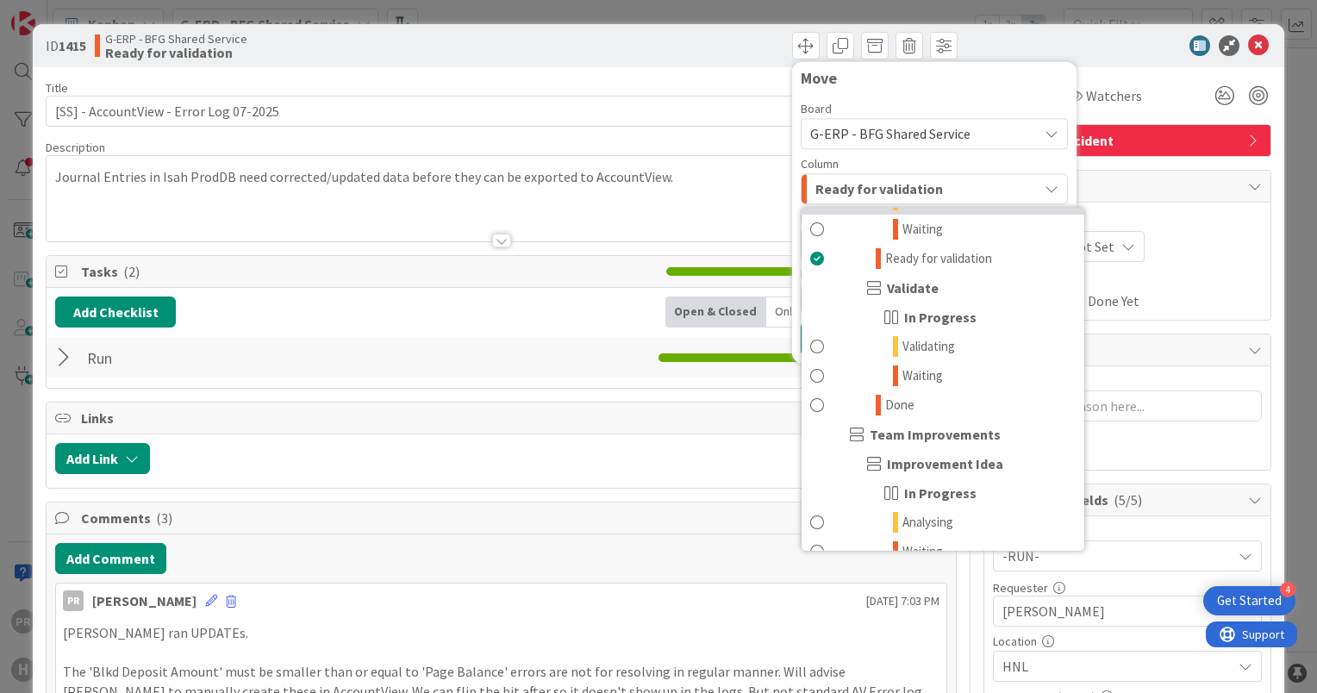
scroll to position [1466, 0]
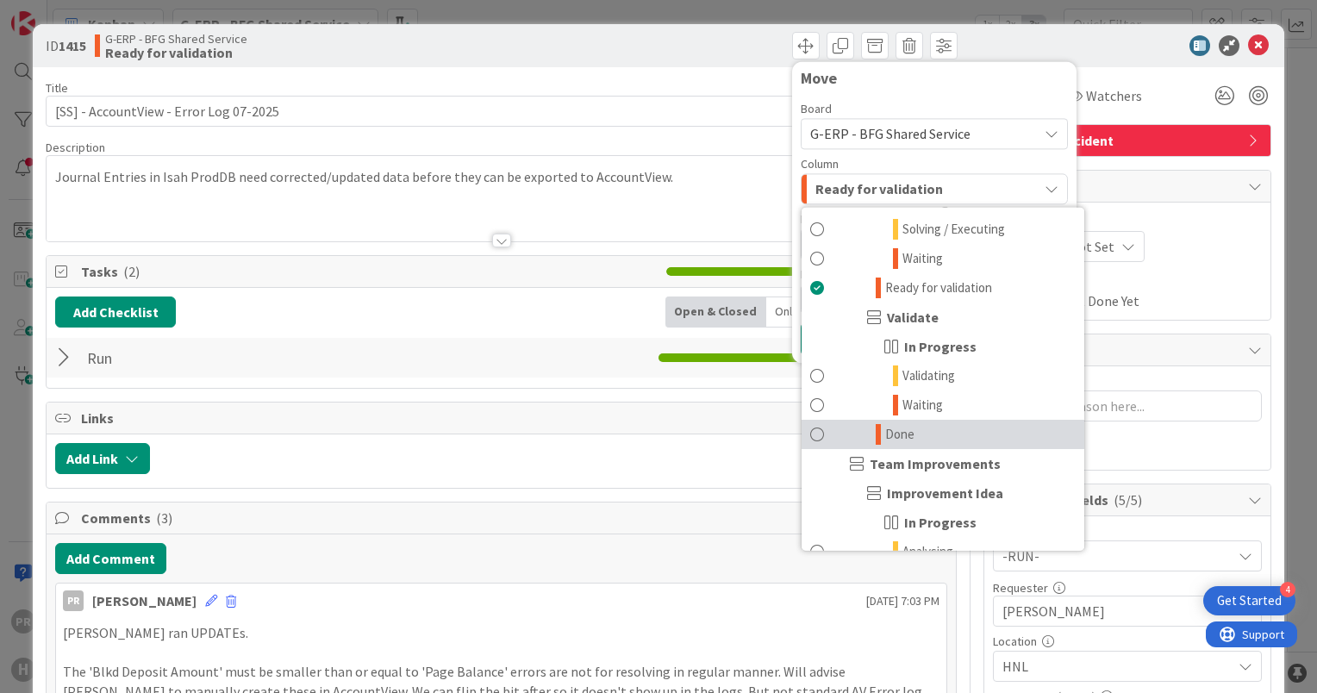
click at [917, 428] on link "Done" at bounding box center [943, 434] width 283 height 29
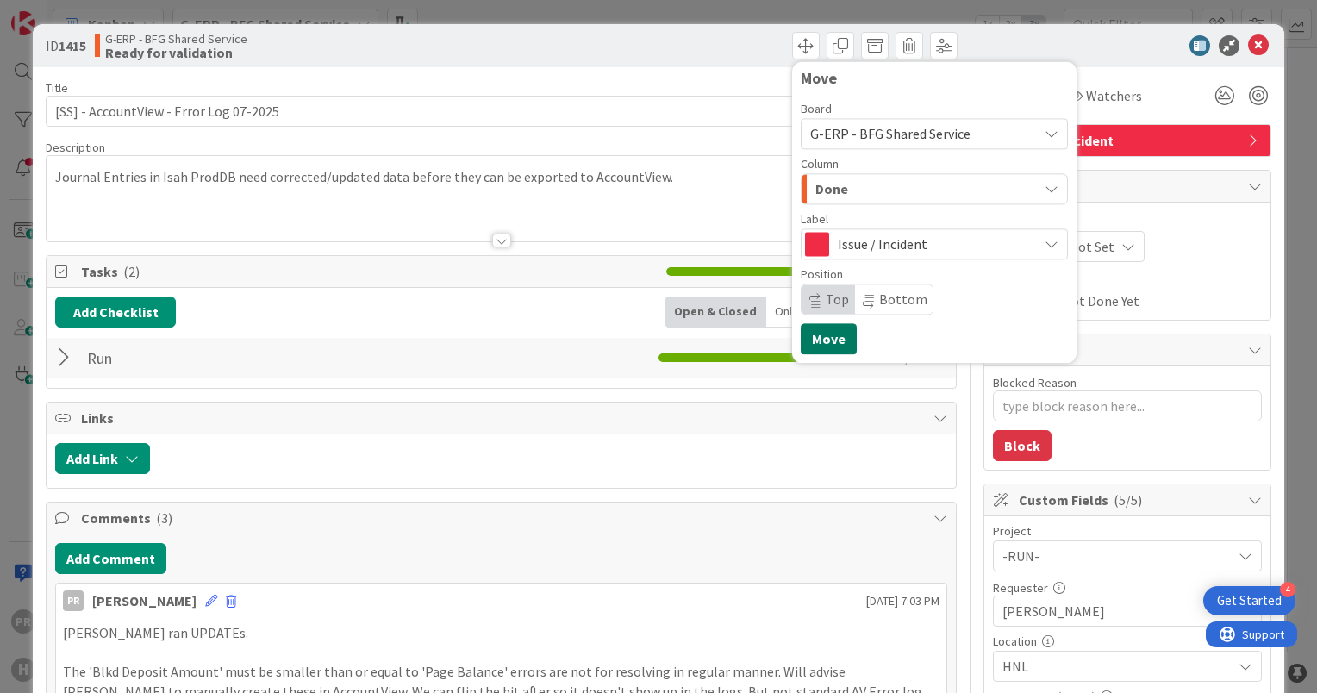
click at [836, 336] on button "Move" at bounding box center [829, 338] width 56 height 31
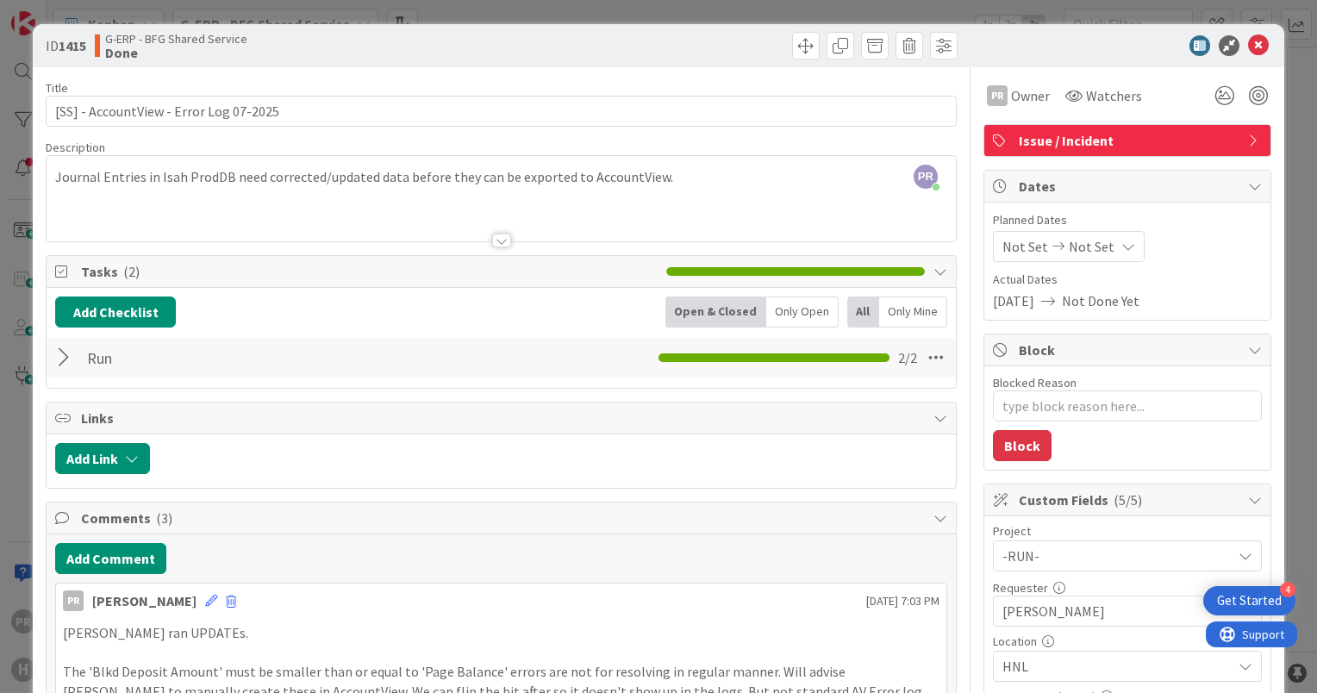
type textarea "x"
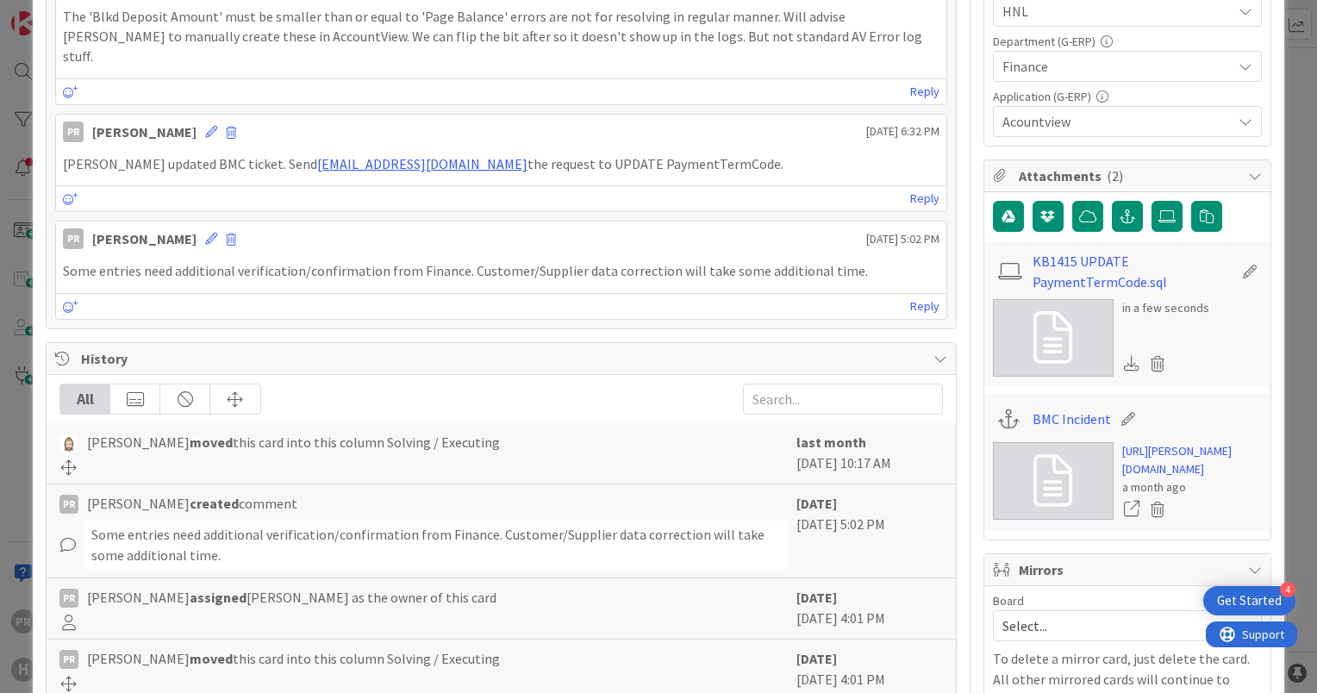
scroll to position [776, 0]
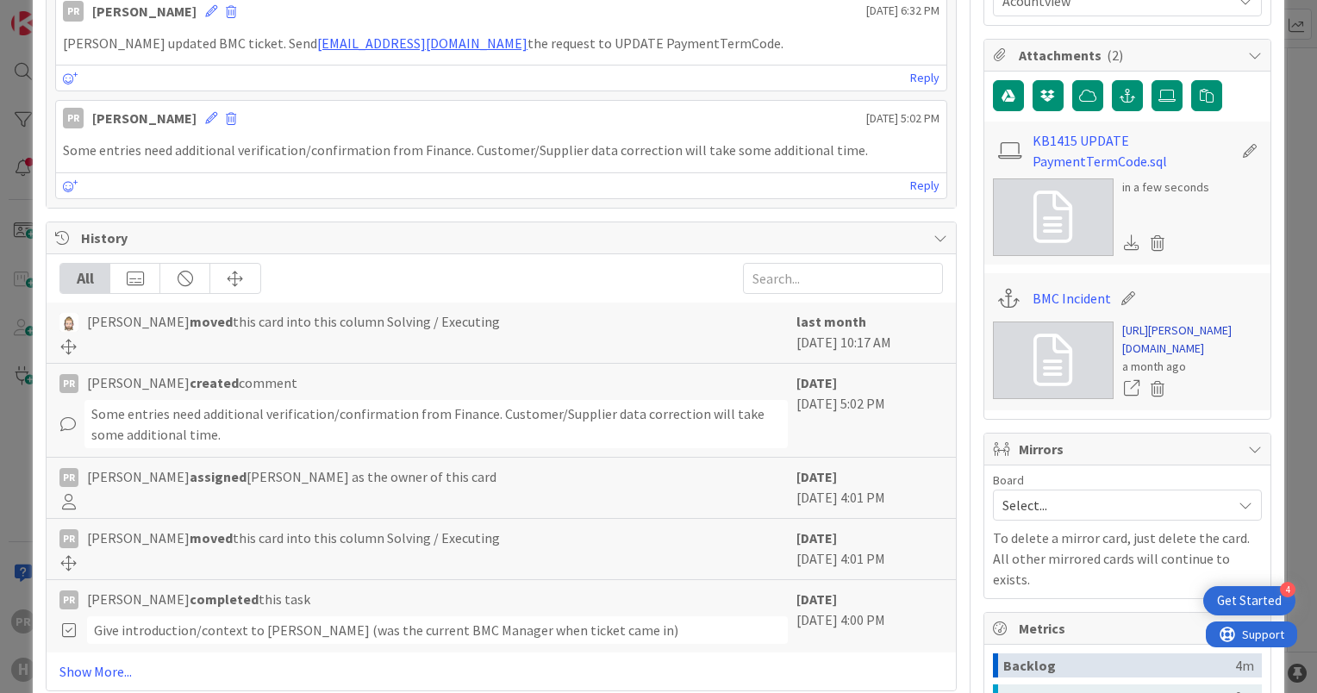
click at [1138, 358] on link "[URL][PERSON_NAME][DOMAIN_NAME]" at bounding box center [1193, 340] width 140 height 36
